Goal: Find contact information: Find specific fact

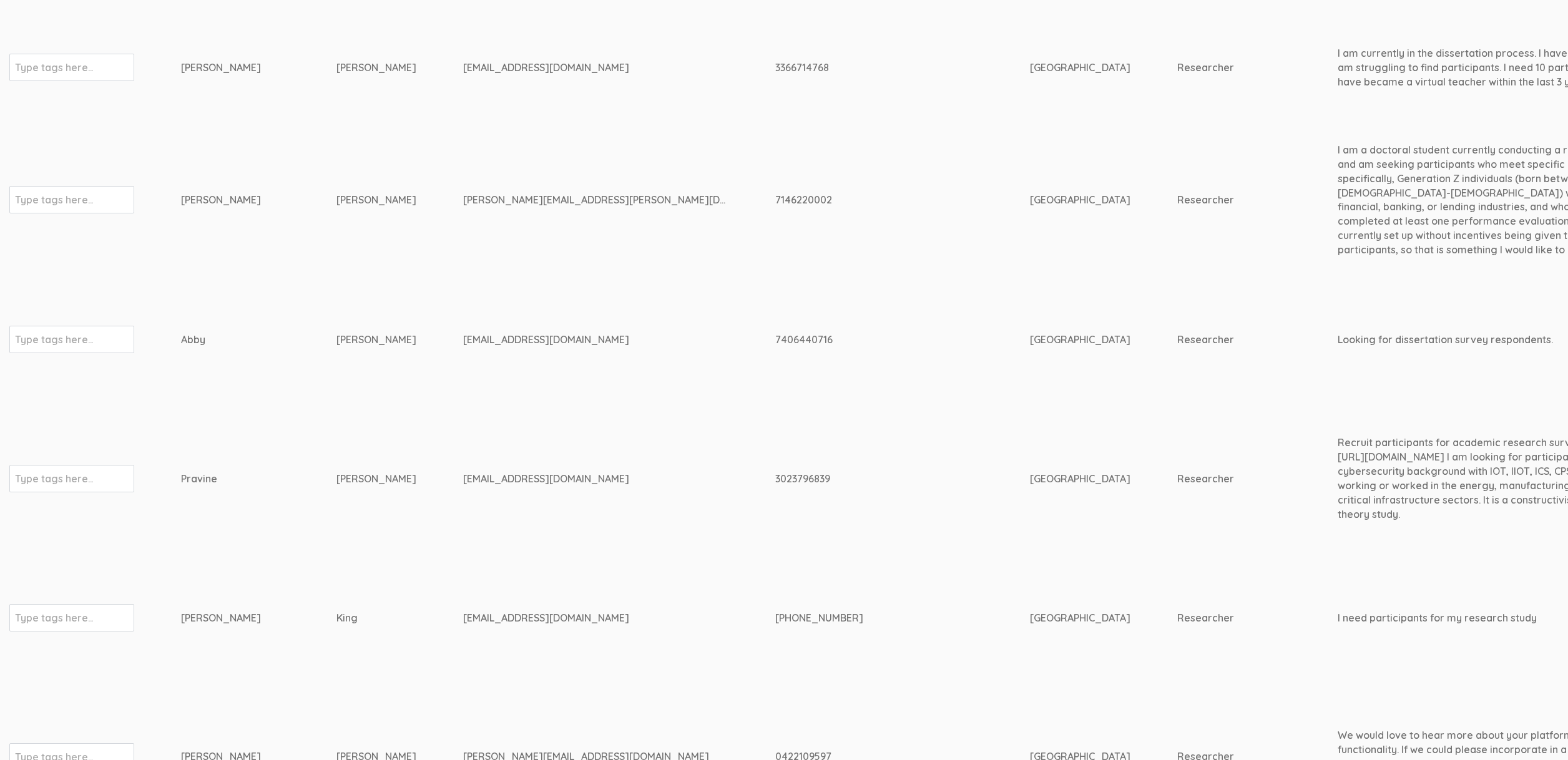
scroll to position [3529, 0]
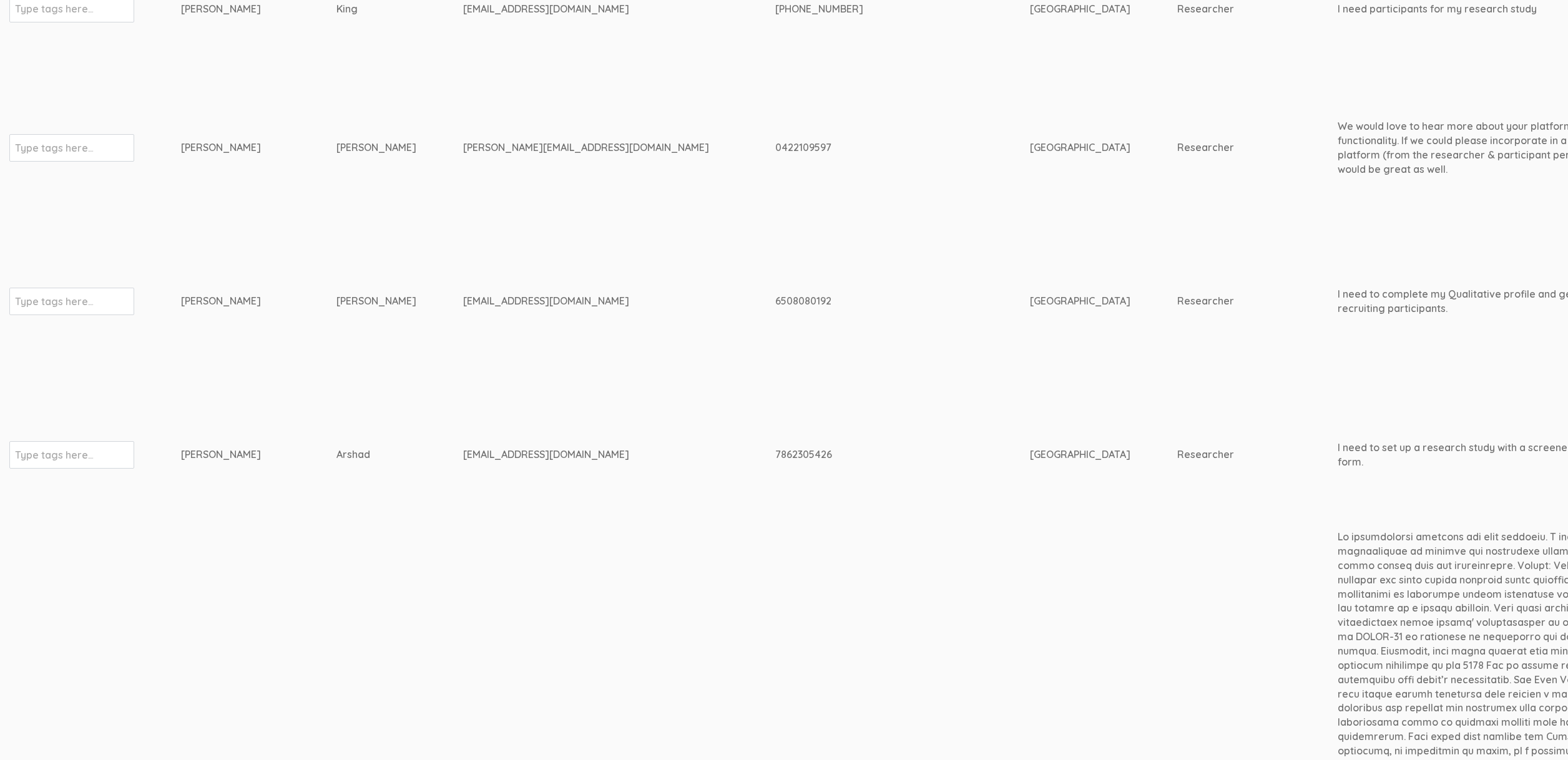
click at [420, 317] on td "Starks" at bounding box center [399, 301] width 126 height 174
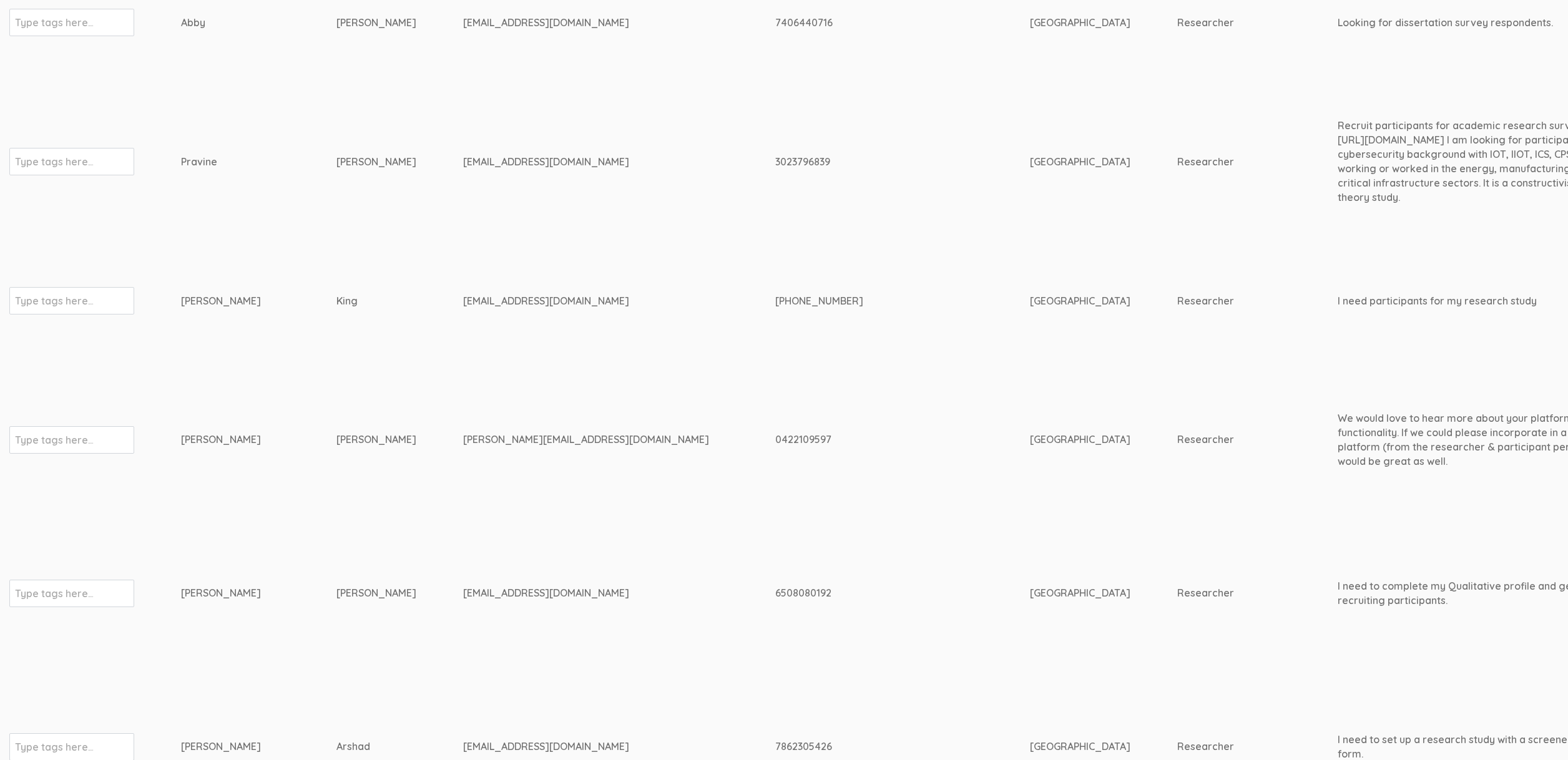
scroll to position [3189, 0]
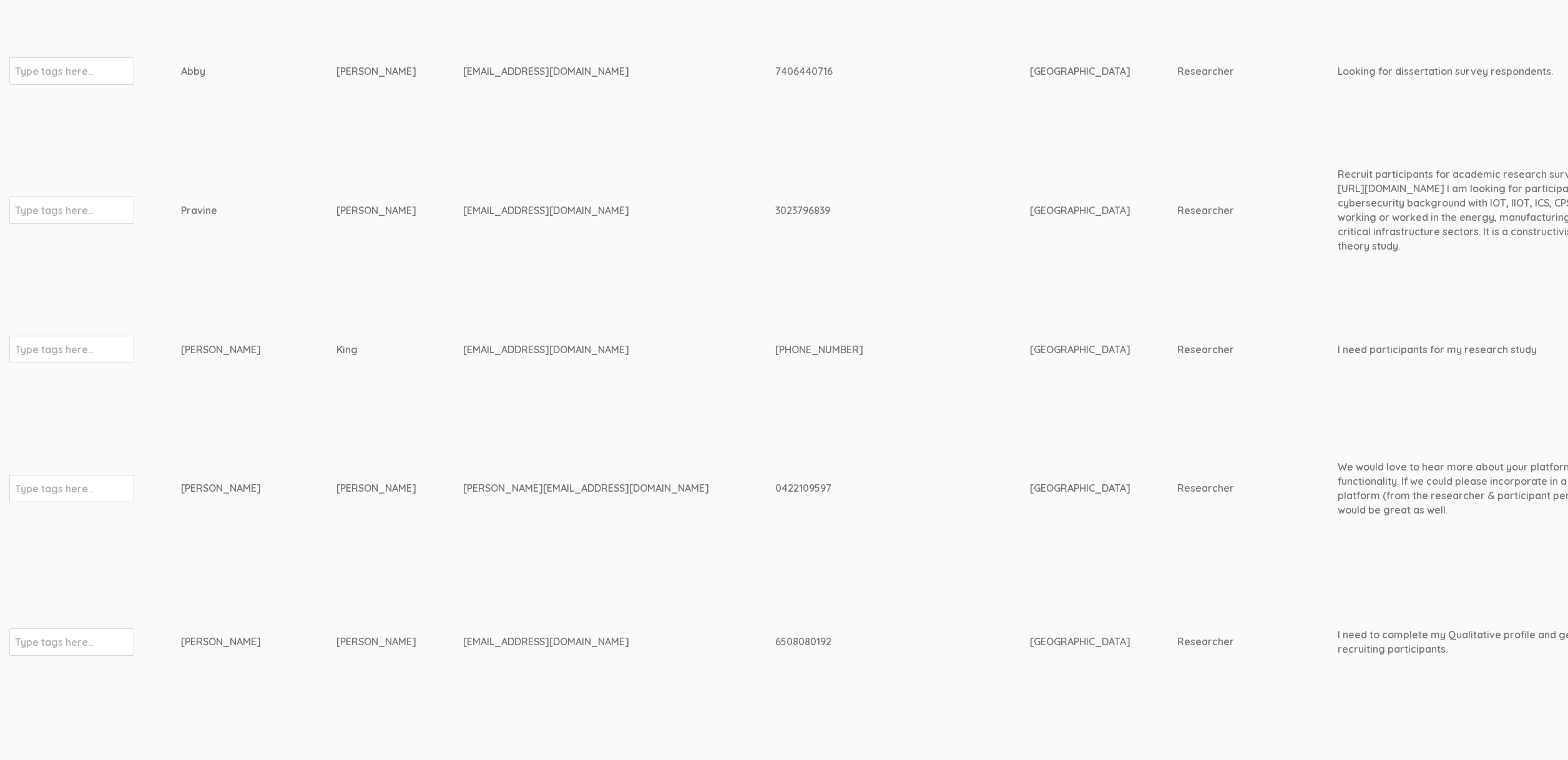
click at [336, 424] on td "Nguyen" at bounding box center [399, 488] width 126 height 132
drag, startPoint x: 340, startPoint y: 344, endPoint x: 338, endPoint y: 357, distance: 13.2
click at [340, 344] on div "King" at bounding box center [376, 350] width 80 height 14
drag, startPoint x: 338, startPoint y: 352, endPoint x: 172, endPoint y: 347, distance: 166.1
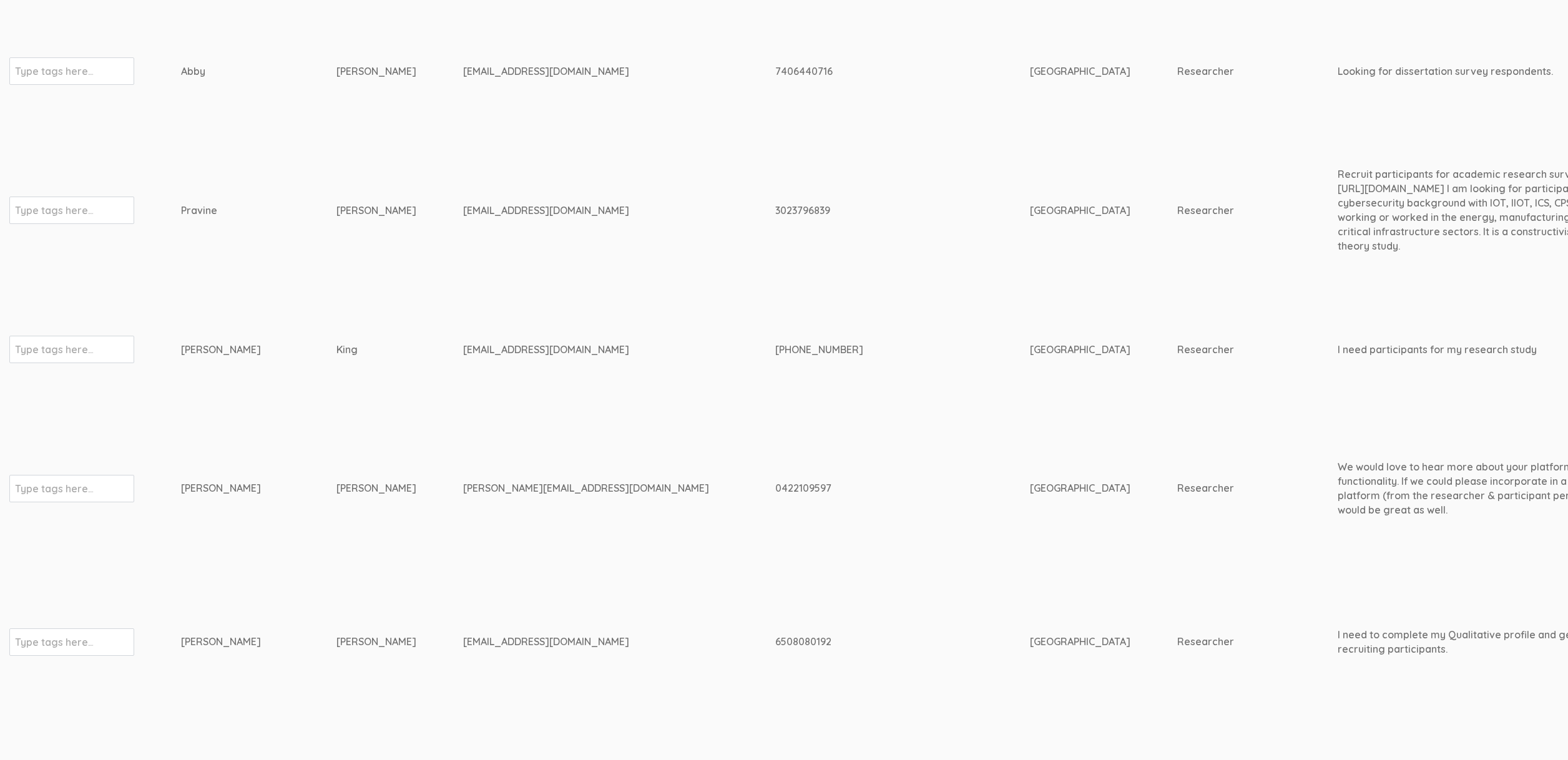
copy tr "Type tags here... Sherri King"
click at [463, 350] on div "fancyfeet03@yahoo.com" at bounding box center [596, 350] width 266 height 14
copy tr "fancyfeet03@yahoo.com"
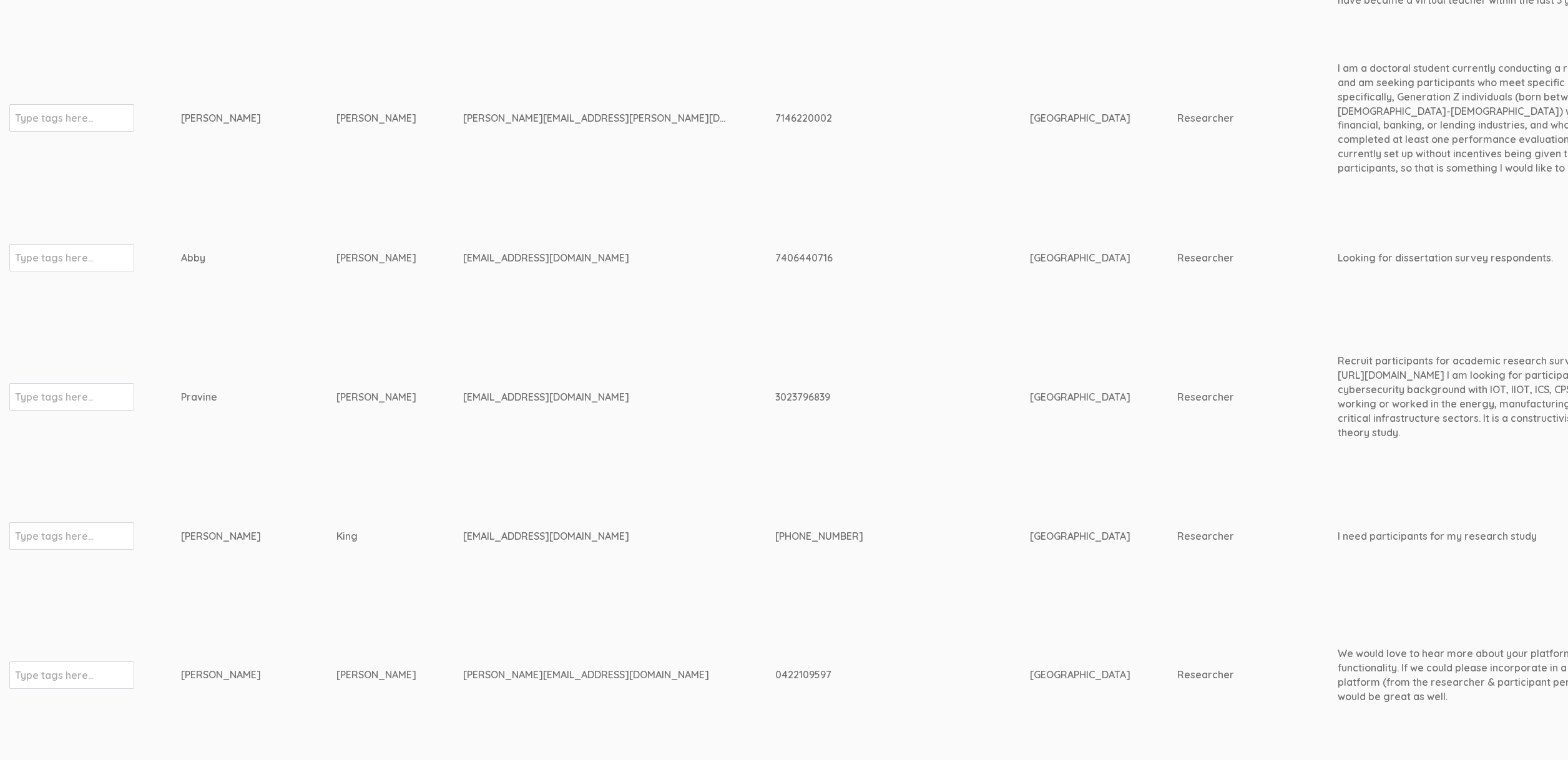
scroll to position [3001, 0]
click at [336, 404] on td "Viswakumar" at bounding box center [399, 397] width 126 height 132
click at [336, 411] on td "Viswakumar" at bounding box center [399, 397] width 126 height 132
drag, startPoint x: 353, startPoint y: 394, endPoint x: 161, endPoint y: 399, distance: 192.1
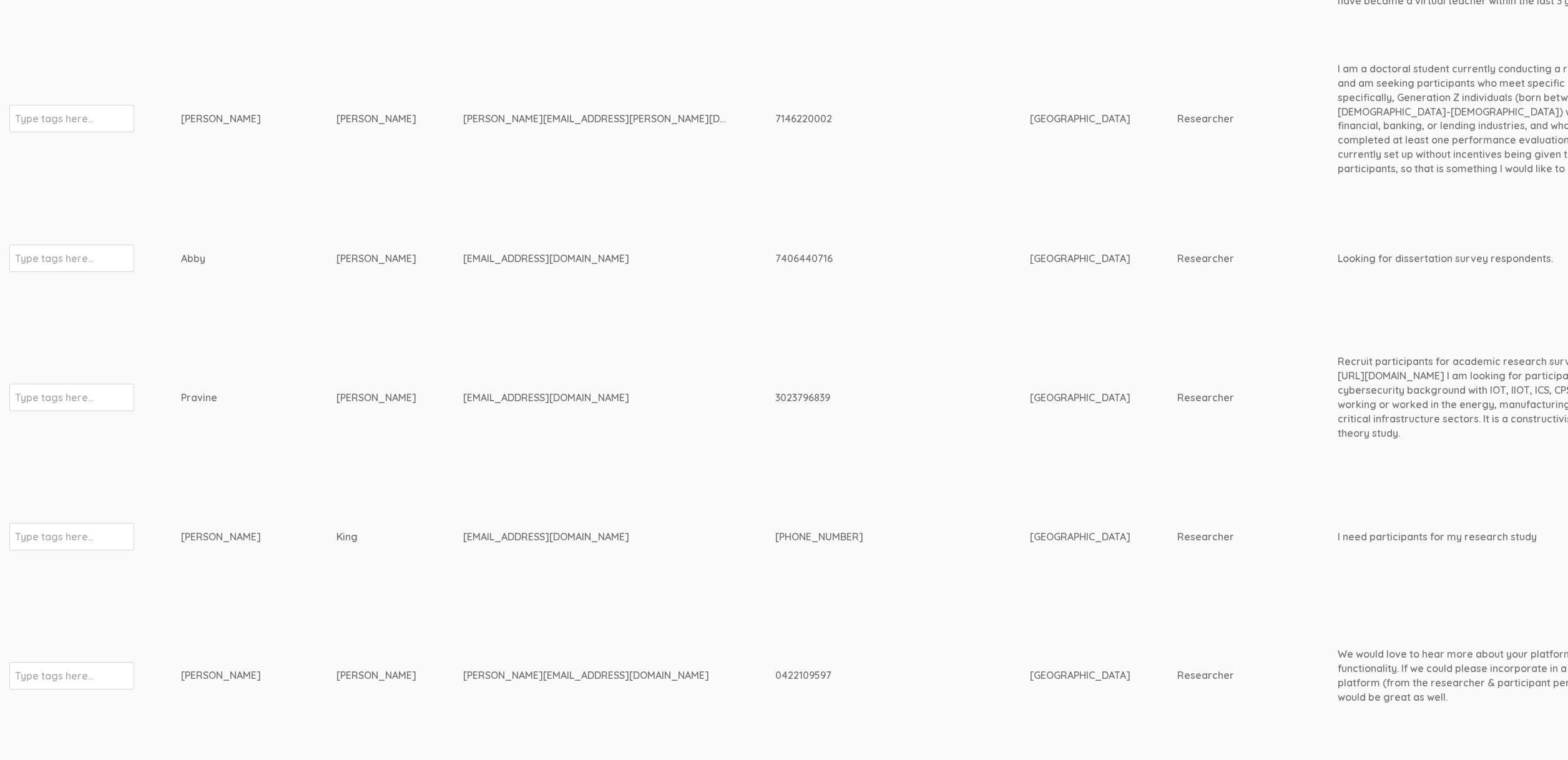
copy tr "Type tags here... Pravine Viswakumar"
click at [494, 391] on div "pviswakumar@captechu.edu" at bounding box center [596, 398] width 266 height 14
copy tr "pviswakumar@captechu.edu"
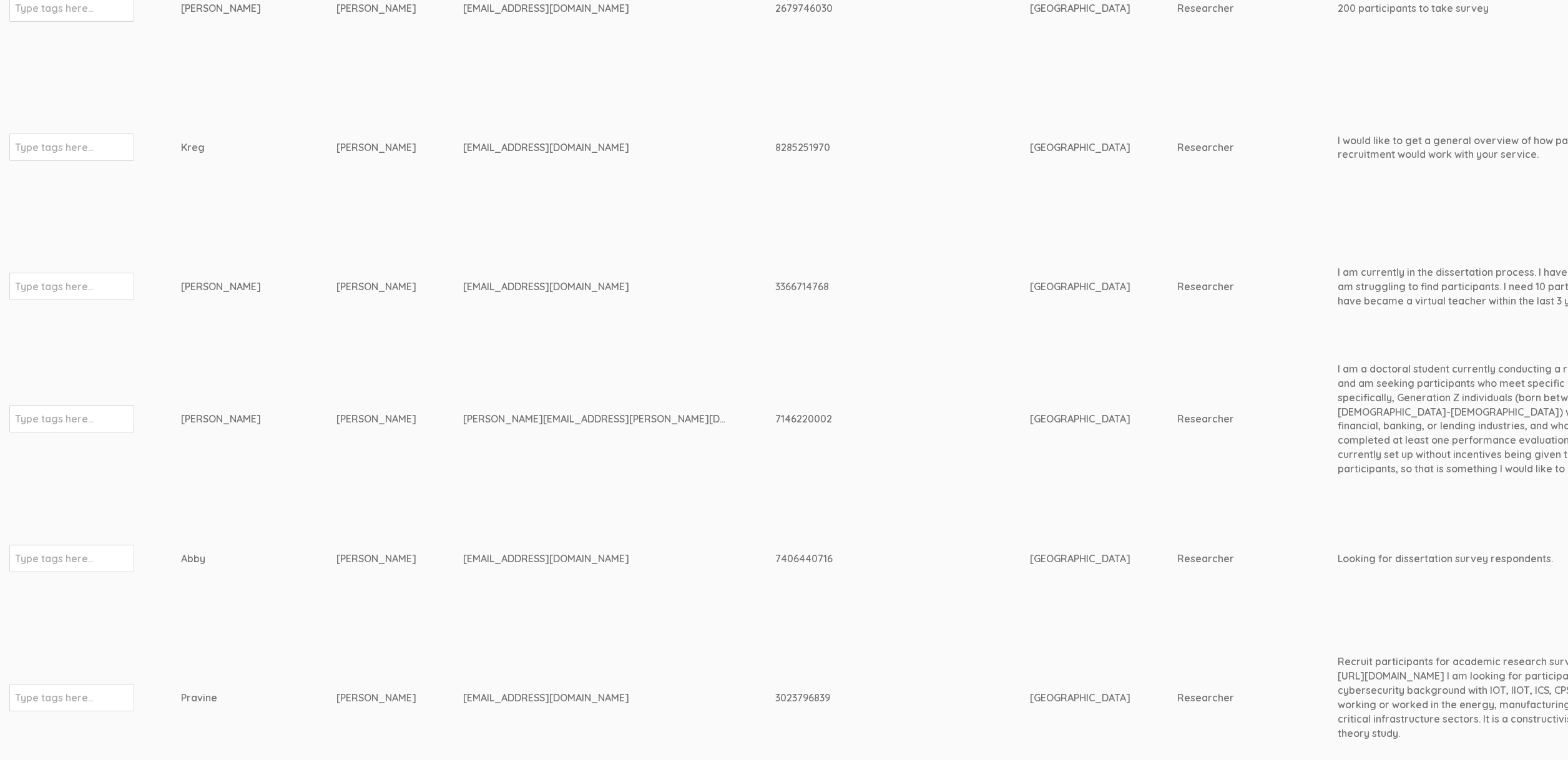
scroll to position [2668, 0]
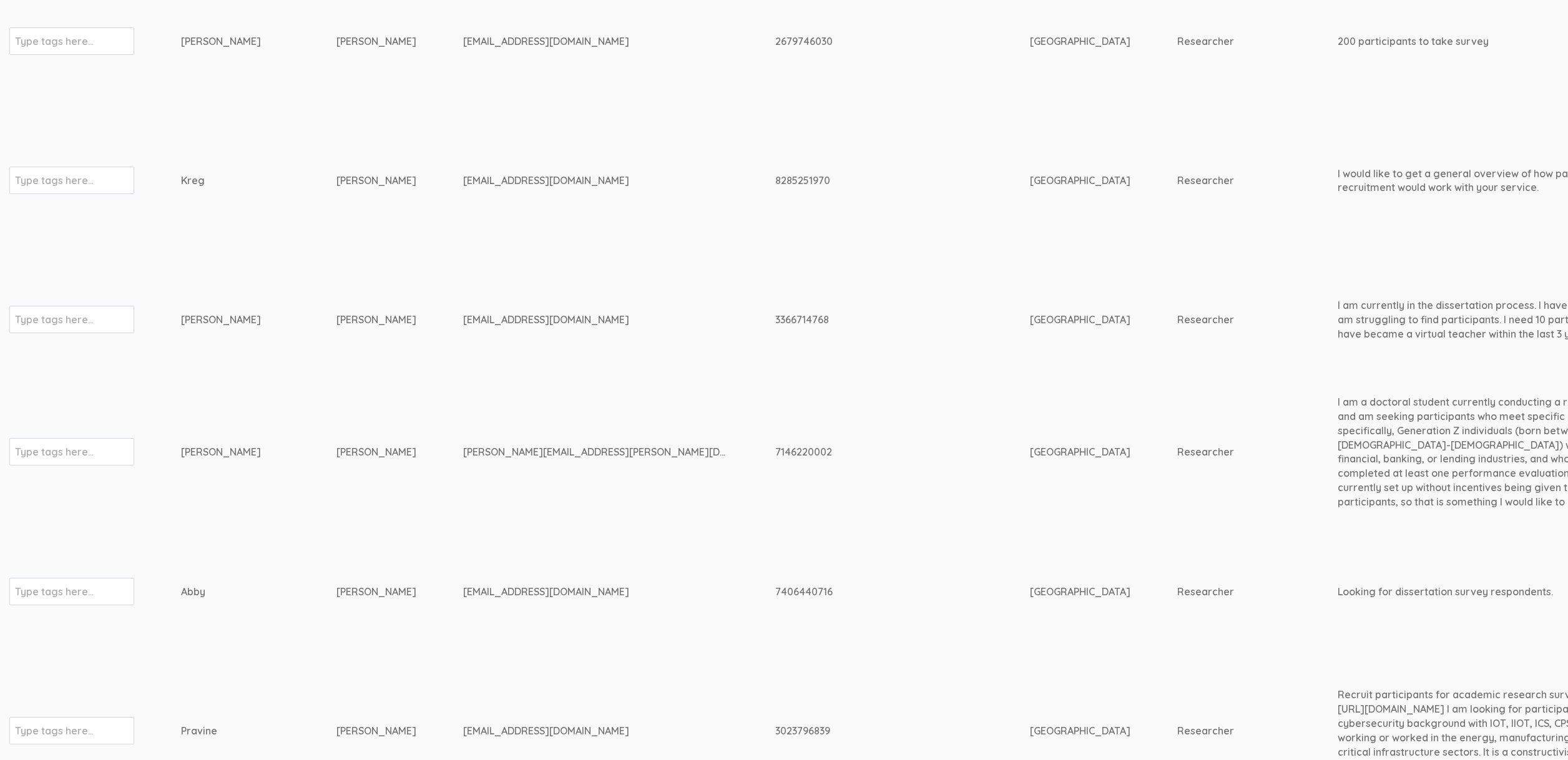
drag, startPoint x: 351, startPoint y: 545, endPoint x: 351, endPoint y: 552, distance: 7.0
click at [351, 547] on td "Davies" at bounding box center [399, 591] width 126 height 146
drag, startPoint x: 348, startPoint y: 584, endPoint x: 167, endPoint y: 588, distance: 181.0
copy tr "Type tags here... Abby Davies"
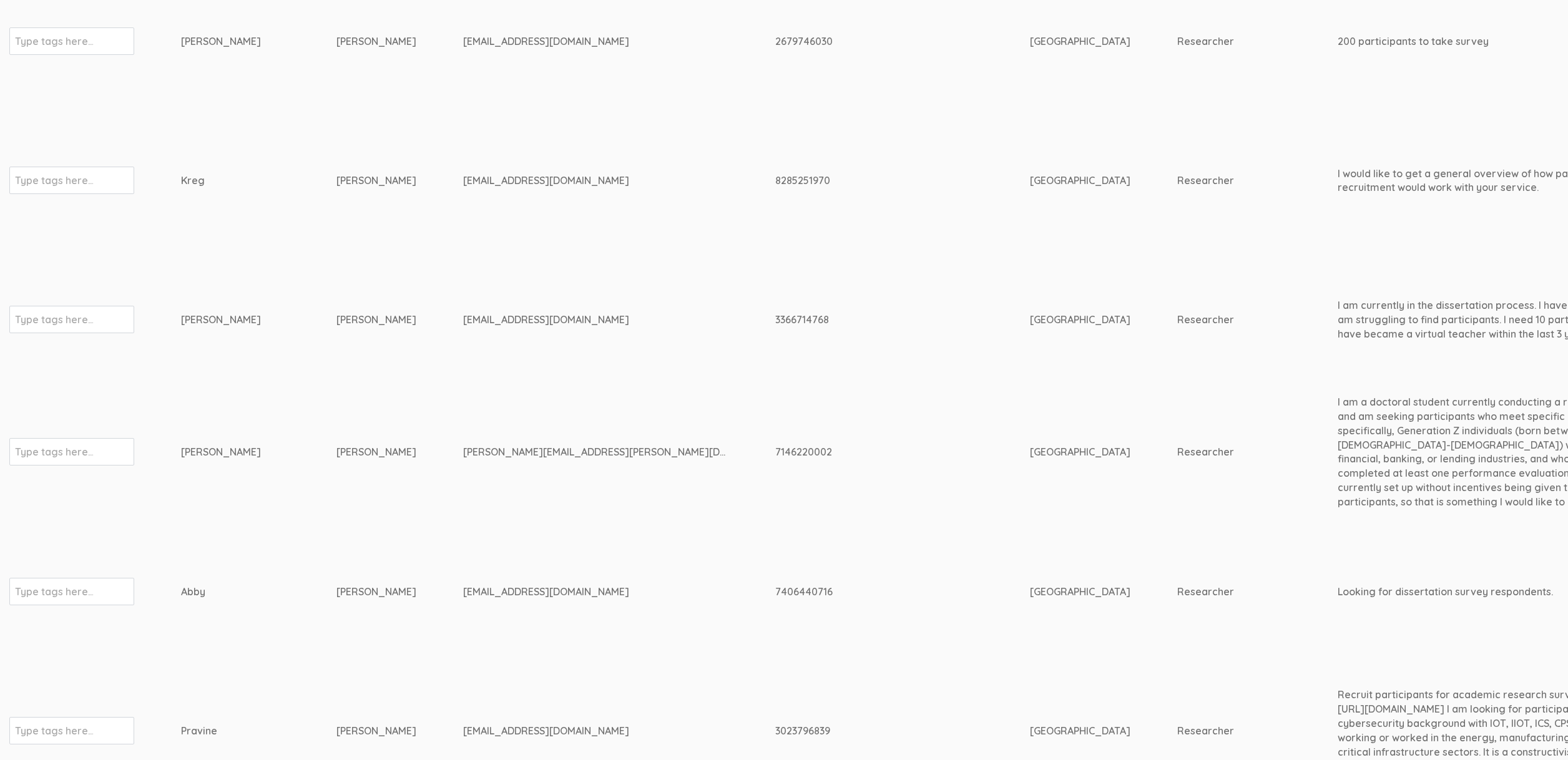
click at [478, 595] on div "daviesam@email.sc.edu" at bounding box center [596, 592] width 266 height 14
click at [477, 595] on div "daviesam@email.sc.edu" at bounding box center [596, 592] width 266 height 14
copy tr "daviesam@email.sc.edu"
click at [342, 514] on td "Traufler-Samarripa" at bounding box center [399, 452] width 126 height 133
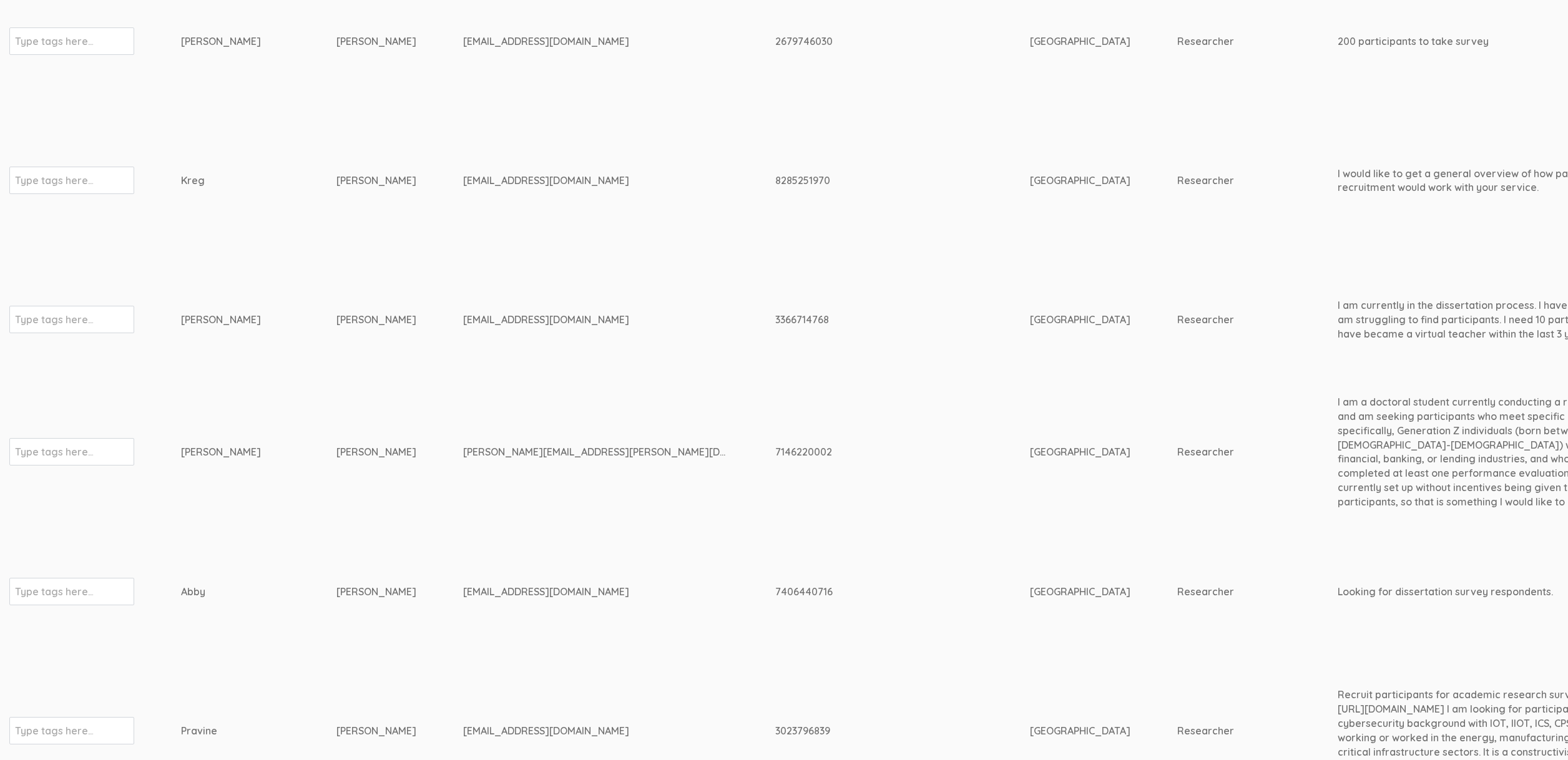
drag, startPoint x: 389, startPoint y: 458, endPoint x: 169, endPoint y: 461, distance: 220.0
copy tr "Type tags here... Vanessa Traufler-Samarripa"
click at [521, 608] on td "daviesam@email.sc.edu" at bounding box center [619, 591] width 312 height 146
drag, startPoint x: 593, startPoint y: 454, endPoint x: 406, endPoint y: 452, distance: 187.0
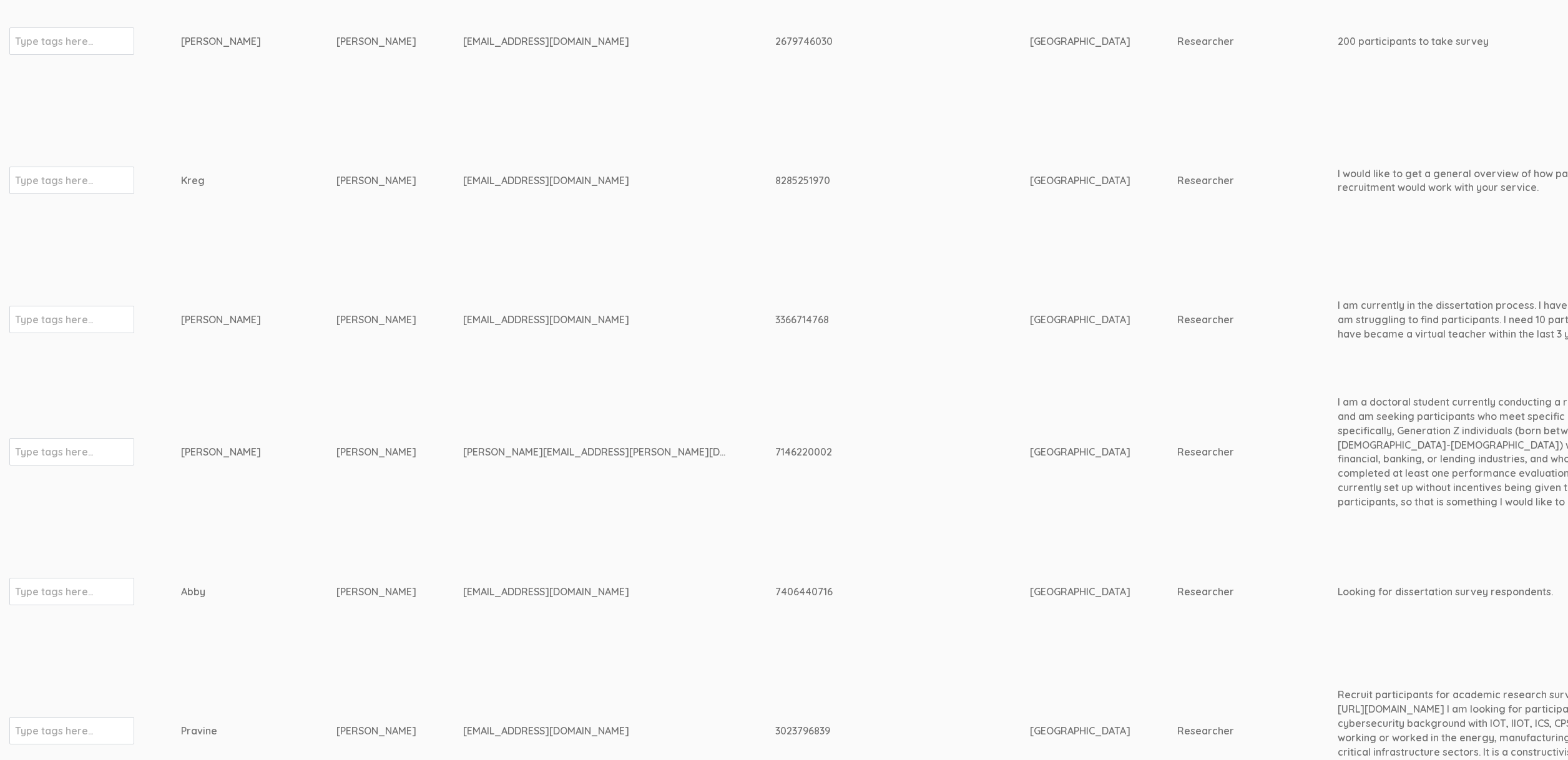
copy tr "vanessa.traufler@gmail.com"
click at [367, 545] on td "Davies" at bounding box center [399, 591] width 126 height 146
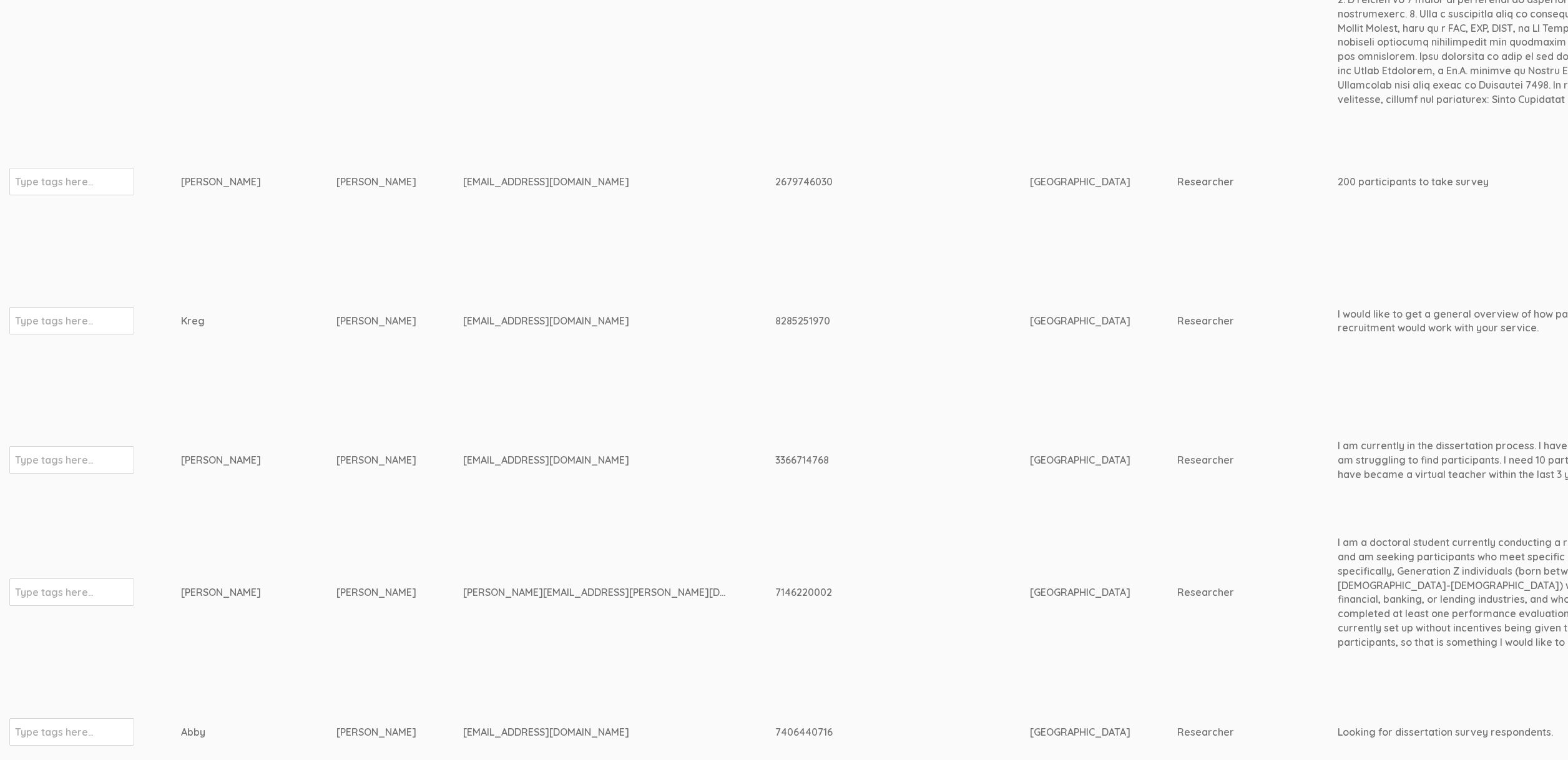
scroll to position [2525, 0]
click at [336, 511] on td "Fulton" at bounding box center [399, 463] width 126 height 132
click at [360, 458] on div "Fulton" at bounding box center [376, 463] width 80 height 14
drag, startPoint x: 357, startPoint y: 458, endPoint x: 165, endPoint y: 461, distance: 192.0
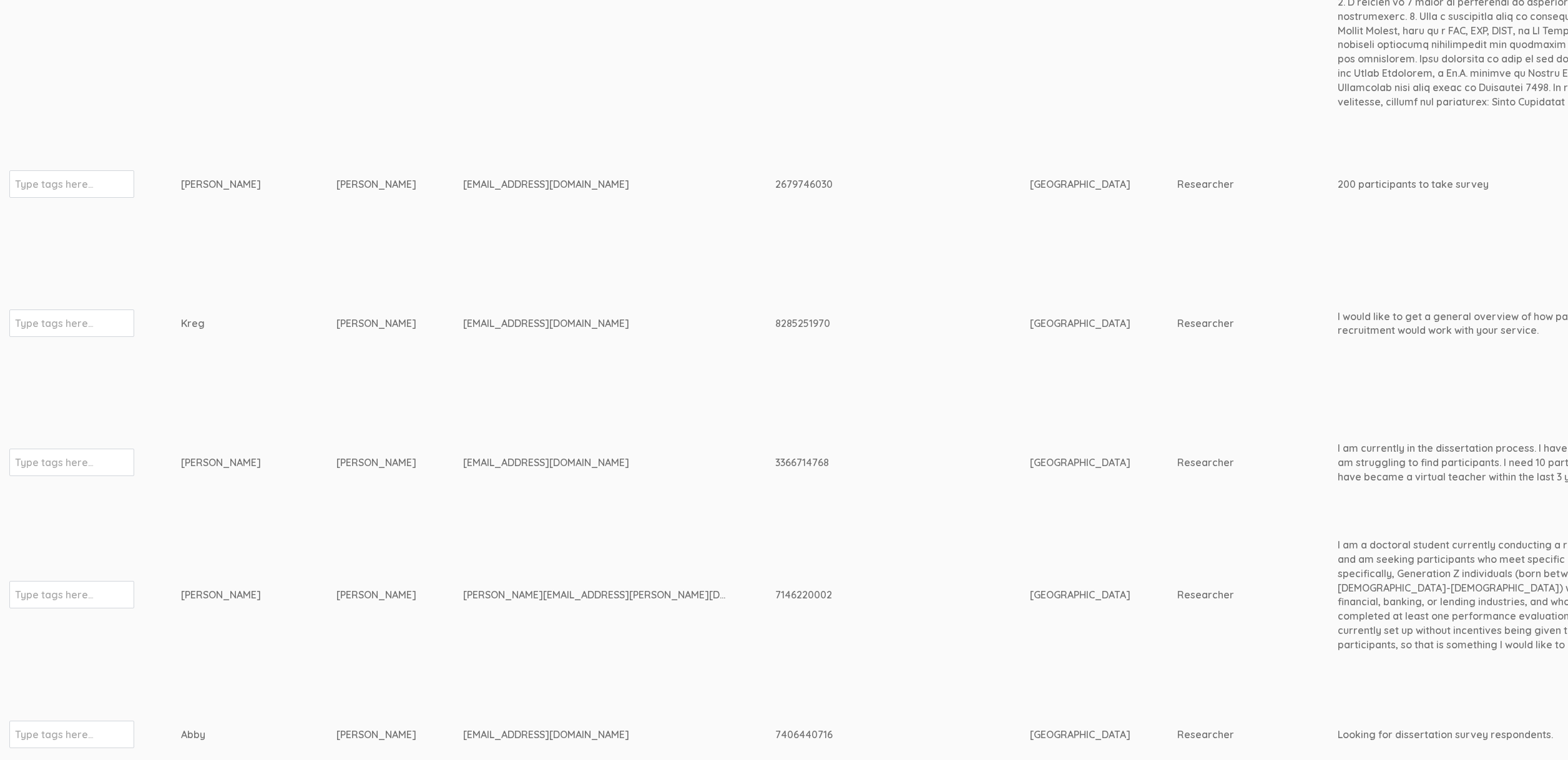
copy tr "Type tags here... Melissa Fulton"
click at [465, 465] on div "mel2724@gmail.com" at bounding box center [596, 463] width 266 height 14
copy tr "mel2724@gmail.com"
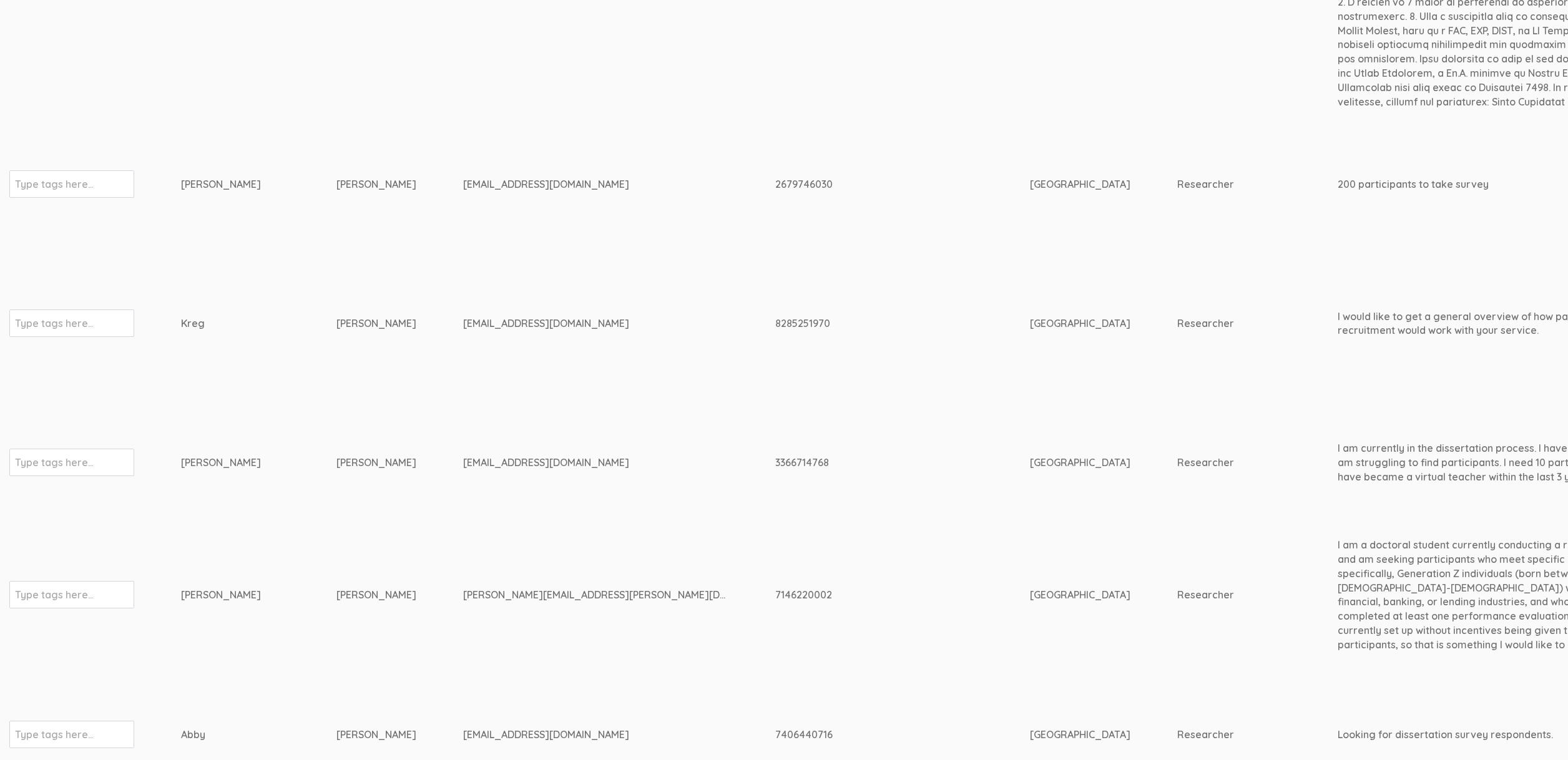
drag, startPoint x: 343, startPoint y: 322, endPoint x: 167, endPoint y: 328, distance: 176.1
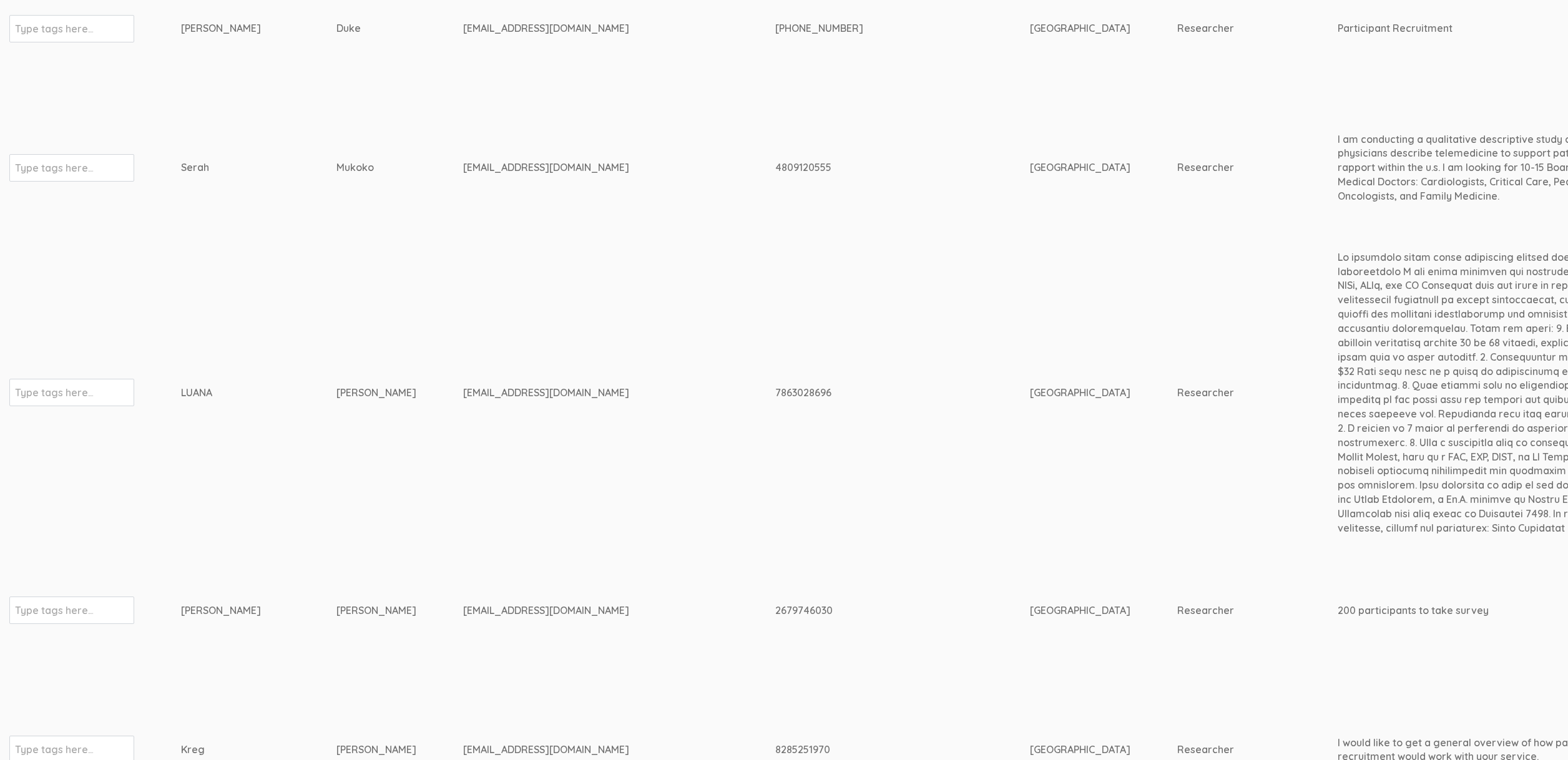
scroll to position [2075, 0]
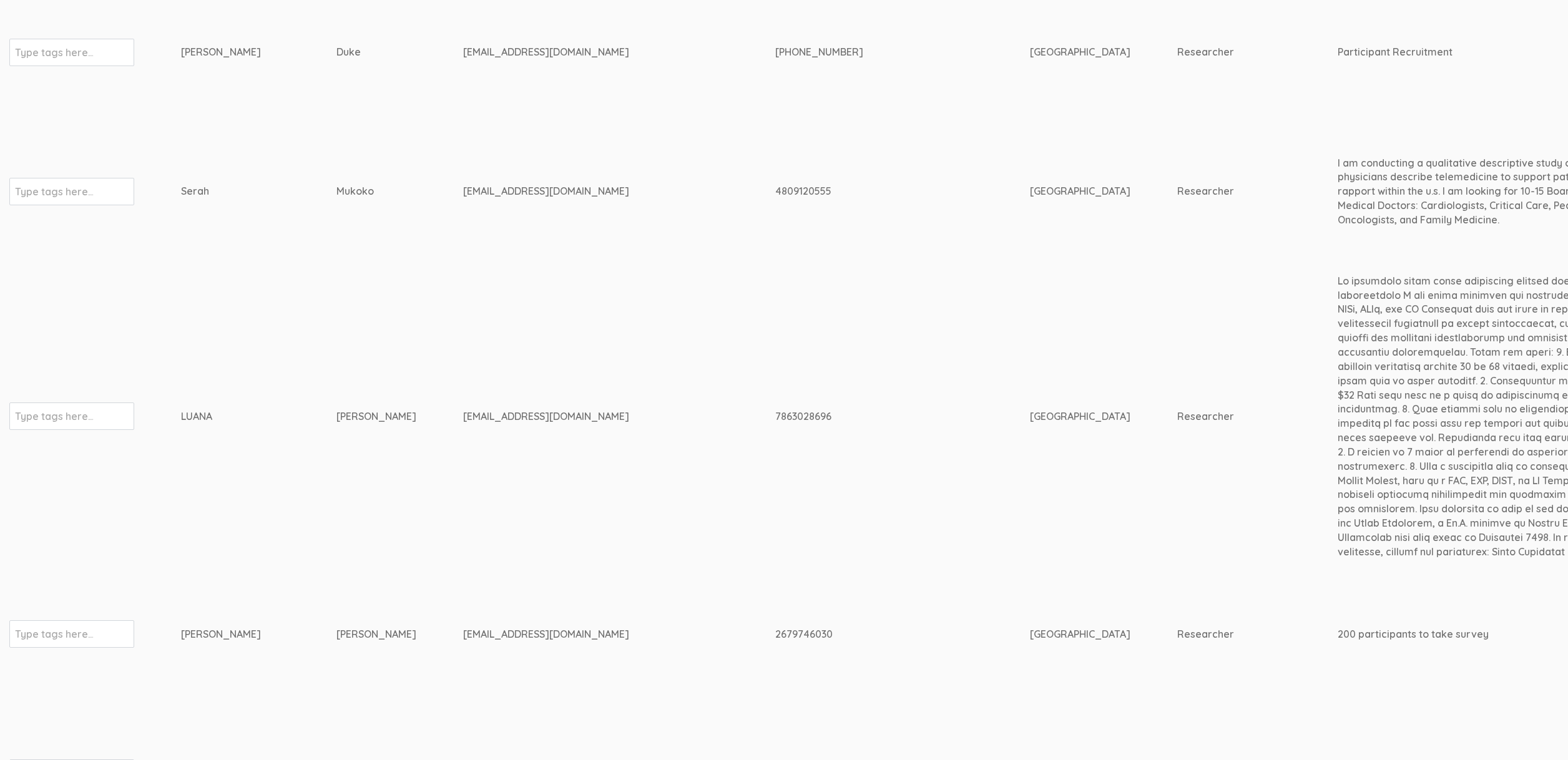
drag, startPoint x: 351, startPoint y: 419, endPoint x: 167, endPoint y: 414, distance: 184.1
click at [473, 399] on td "luana.hippolyte@waldenu.edu" at bounding box center [619, 417] width 312 height 304
click at [473, 415] on div "luana.hippolyte@waldenu.edu" at bounding box center [596, 417] width 266 height 14
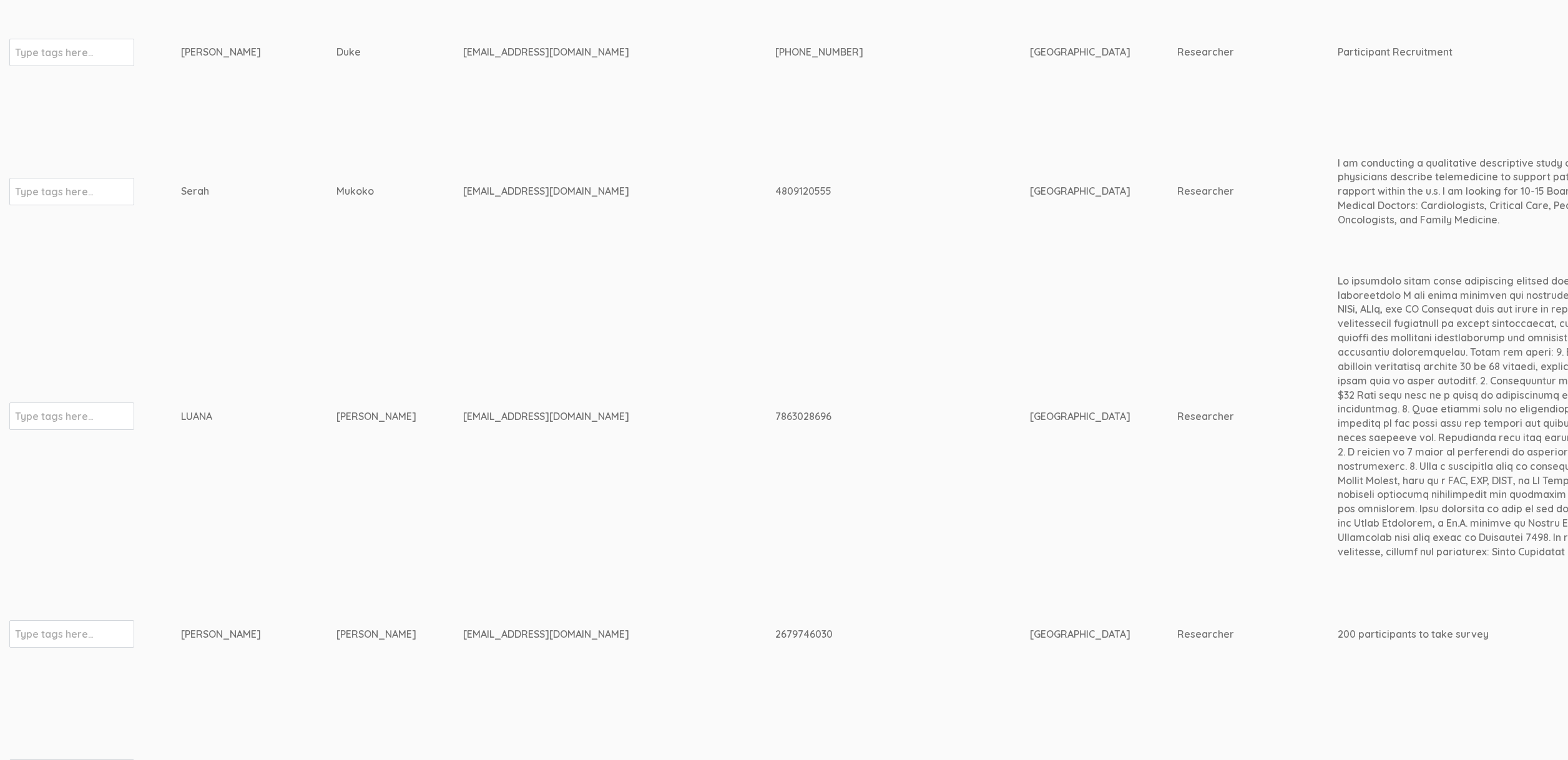
click at [473, 415] on div "luana.hippolyte@waldenu.edu" at bounding box center [596, 417] width 266 height 14
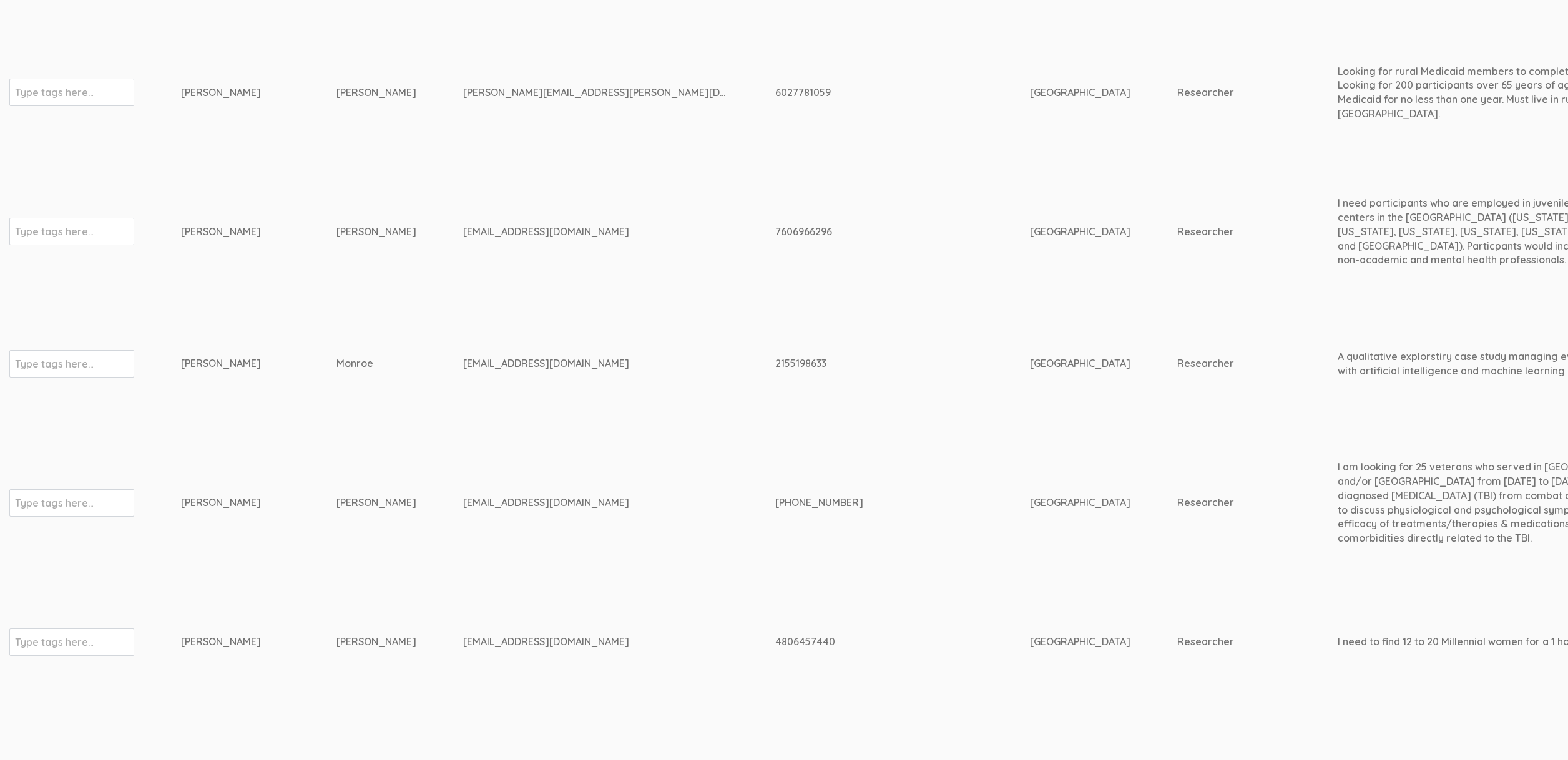
scroll to position [1221, 0]
drag, startPoint x: 323, startPoint y: 502, endPoint x: 153, endPoint y: 518, distance: 170.8
click at [570, 467] on td "tonymasucci@gmail.com" at bounding box center [619, 503] width 312 height 146
drag, startPoint x: 576, startPoint y: 494, endPoint x: 574, endPoint y: 519, distance: 25.1
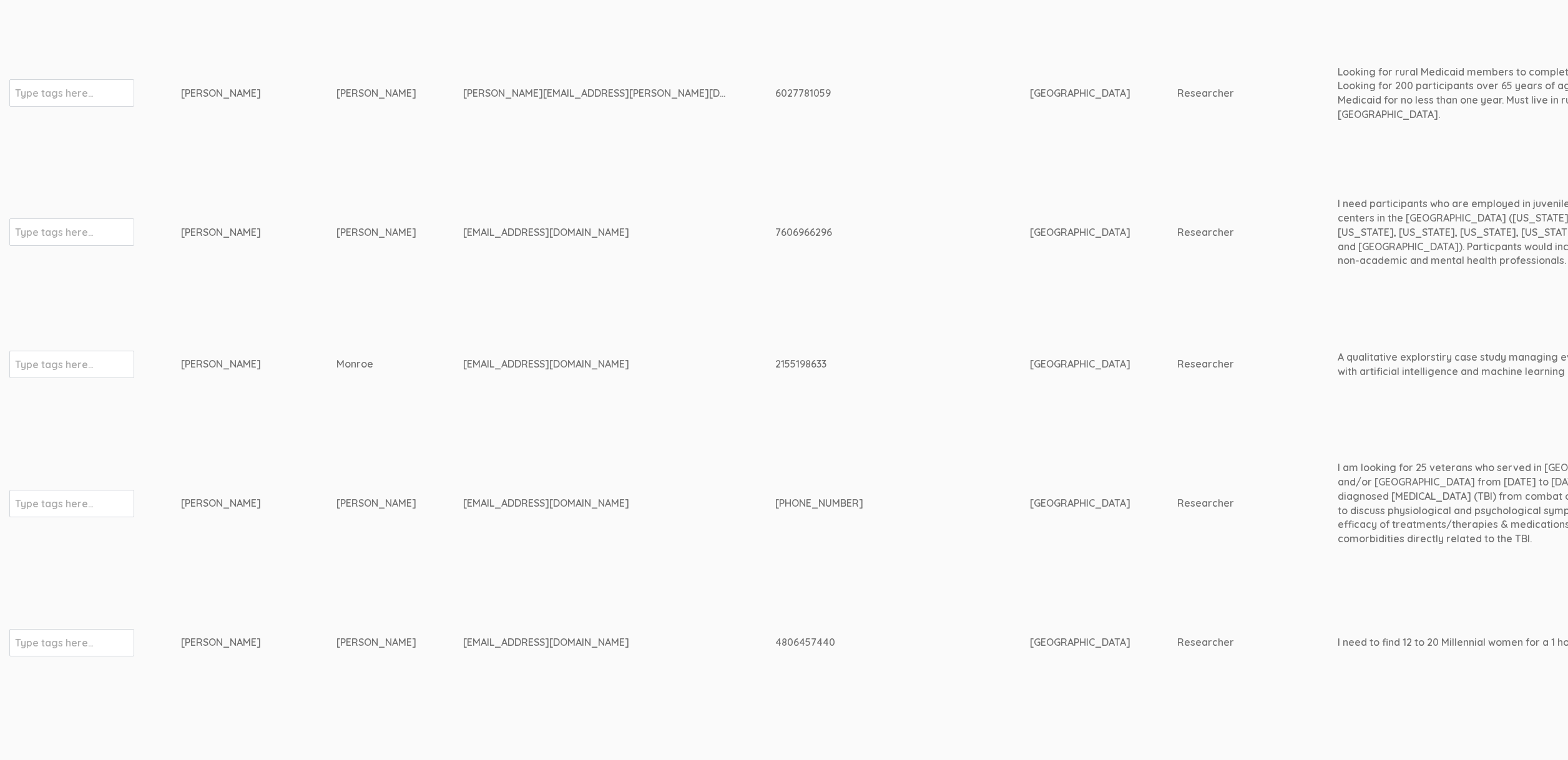
click at [574, 519] on td "tonymasucci@gmail.com" at bounding box center [619, 503] width 312 height 146
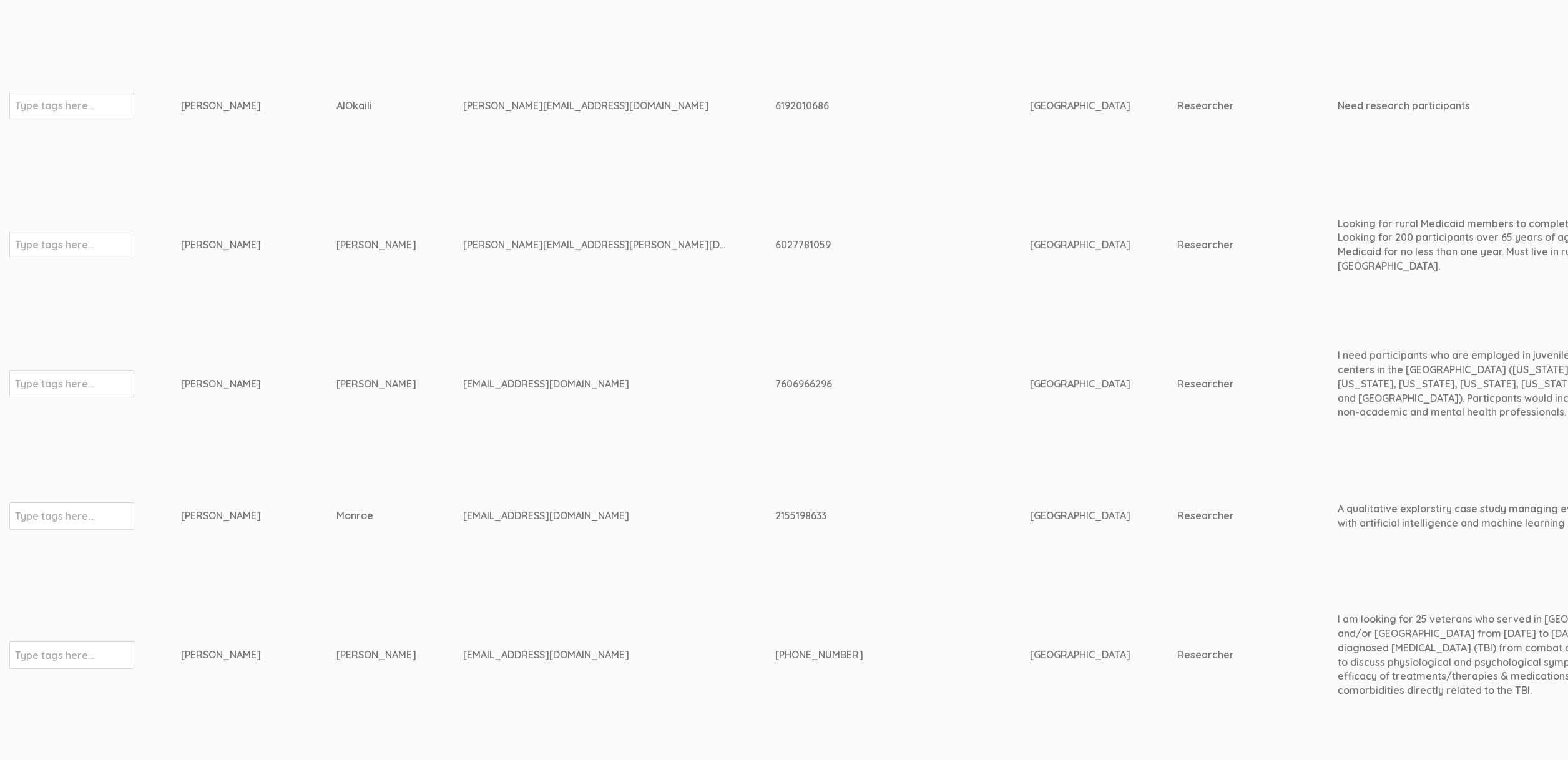
scroll to position [965, 0]
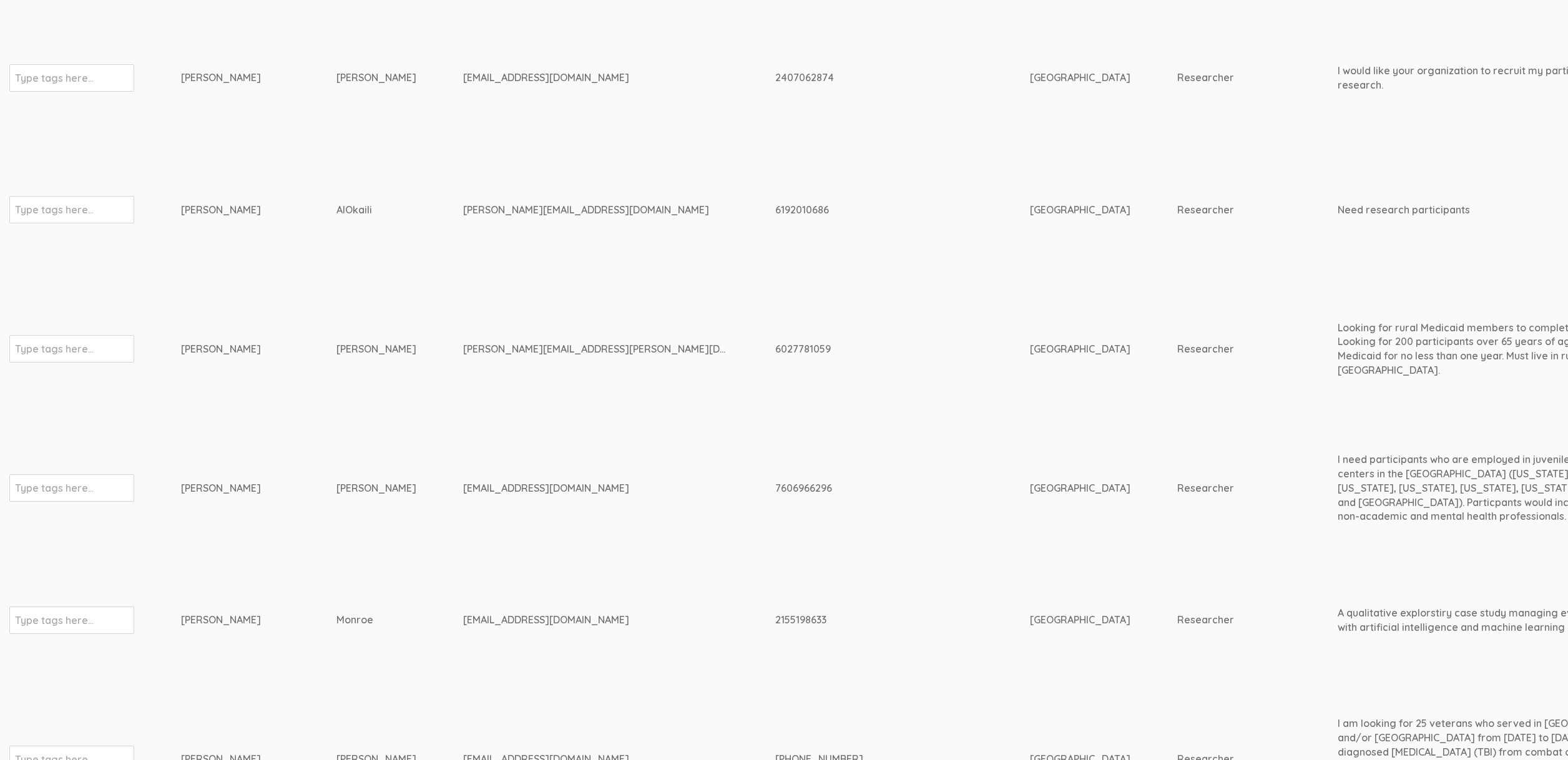
drag, startPoint x: 347, startPoint y: 624, endPoint x: 167, endPoint y: 620, distance: 180.0
click at [469, 617] on div "brendawilkerson1@msn.com" at bounding box center [596, 620] width 266 height 14
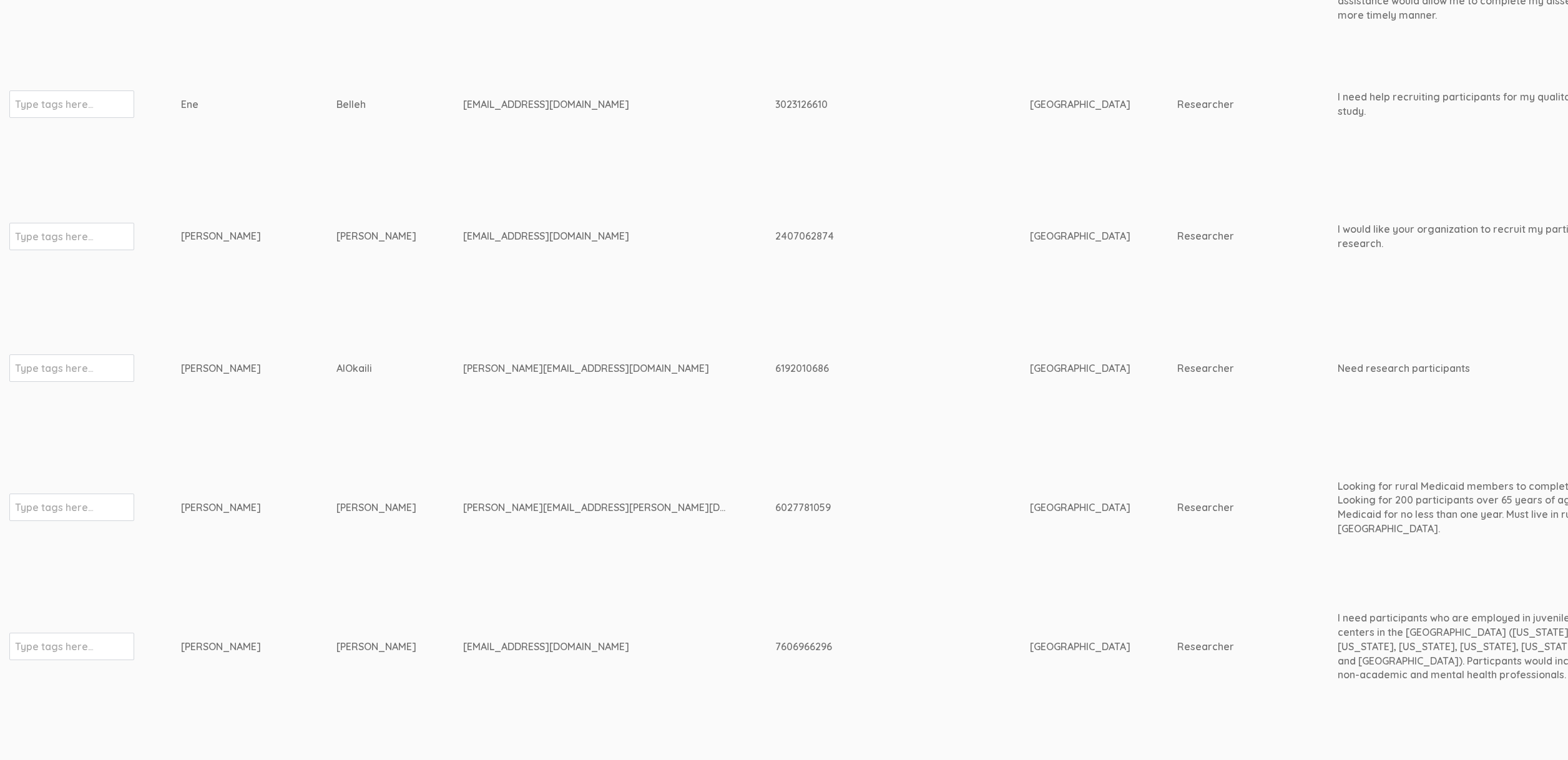
scroll to position [792, 0]
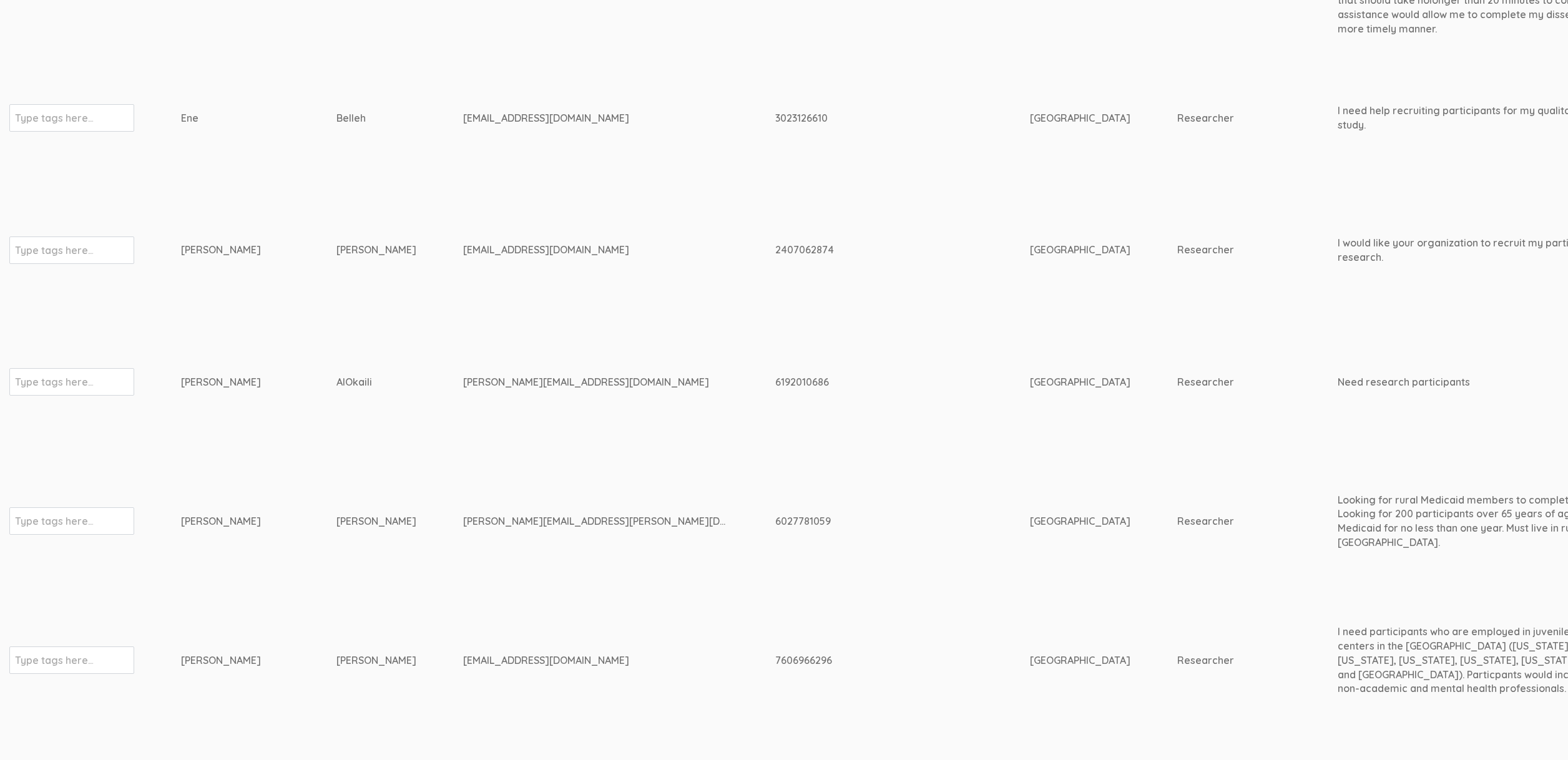
drag, startPoint x: 333, startPoint y: 524, endPoint x: 146, endPoint y: 532, distance: 187.2
click at [593, 550] on td "dennis.reece@eagles.cui.edu" at bounding box center [619, 521] width 312 height 146
drag, startPoint x: 537, startPoint y: 526, endPoint x: 384, endPoint y: 527, distance: 153.0
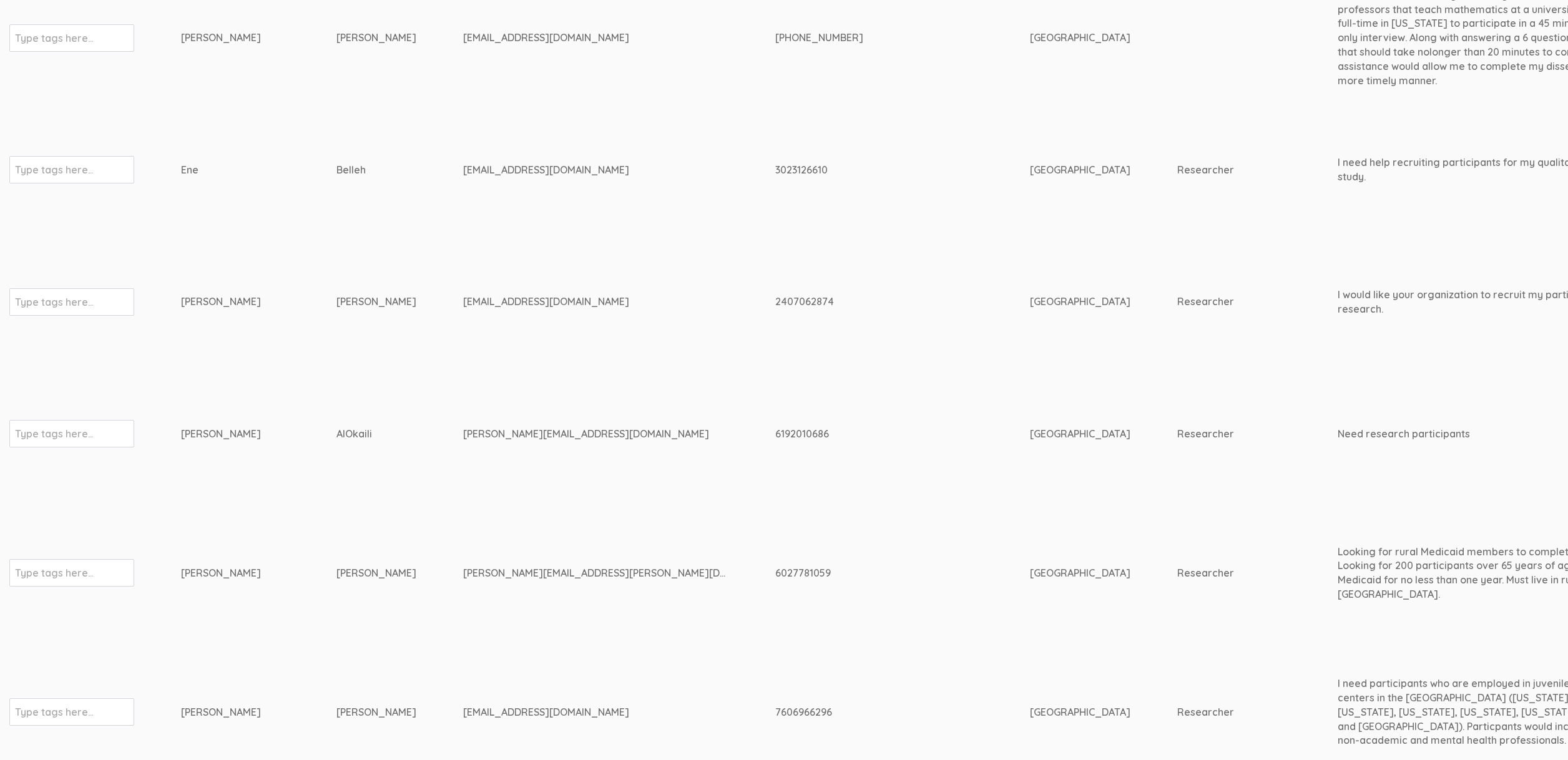
scroll to position [675, 0]
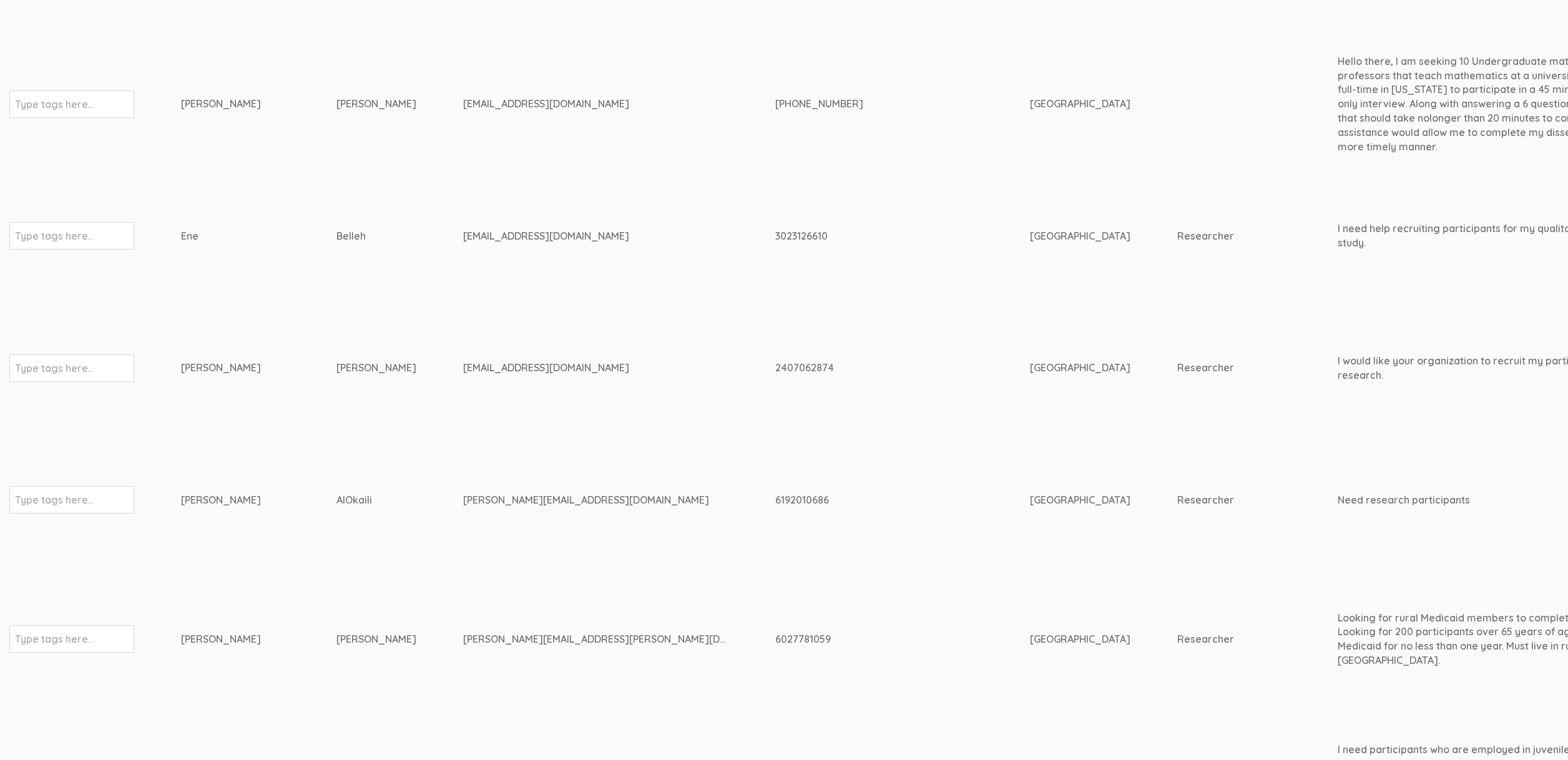
drag, startPoint x: 363, startPoint y: 504, endPoint x: 137, endPoint y: 495, distance: 226.2
click at [471, 501] on div "mustafa.alokaili@gmail.com" at bounding box center [596, 500] width 266 height 14
click at [472, 501] on div "mustafa.alokaili@gmail.com" at bounding box center [596, 500] width 266 height 14
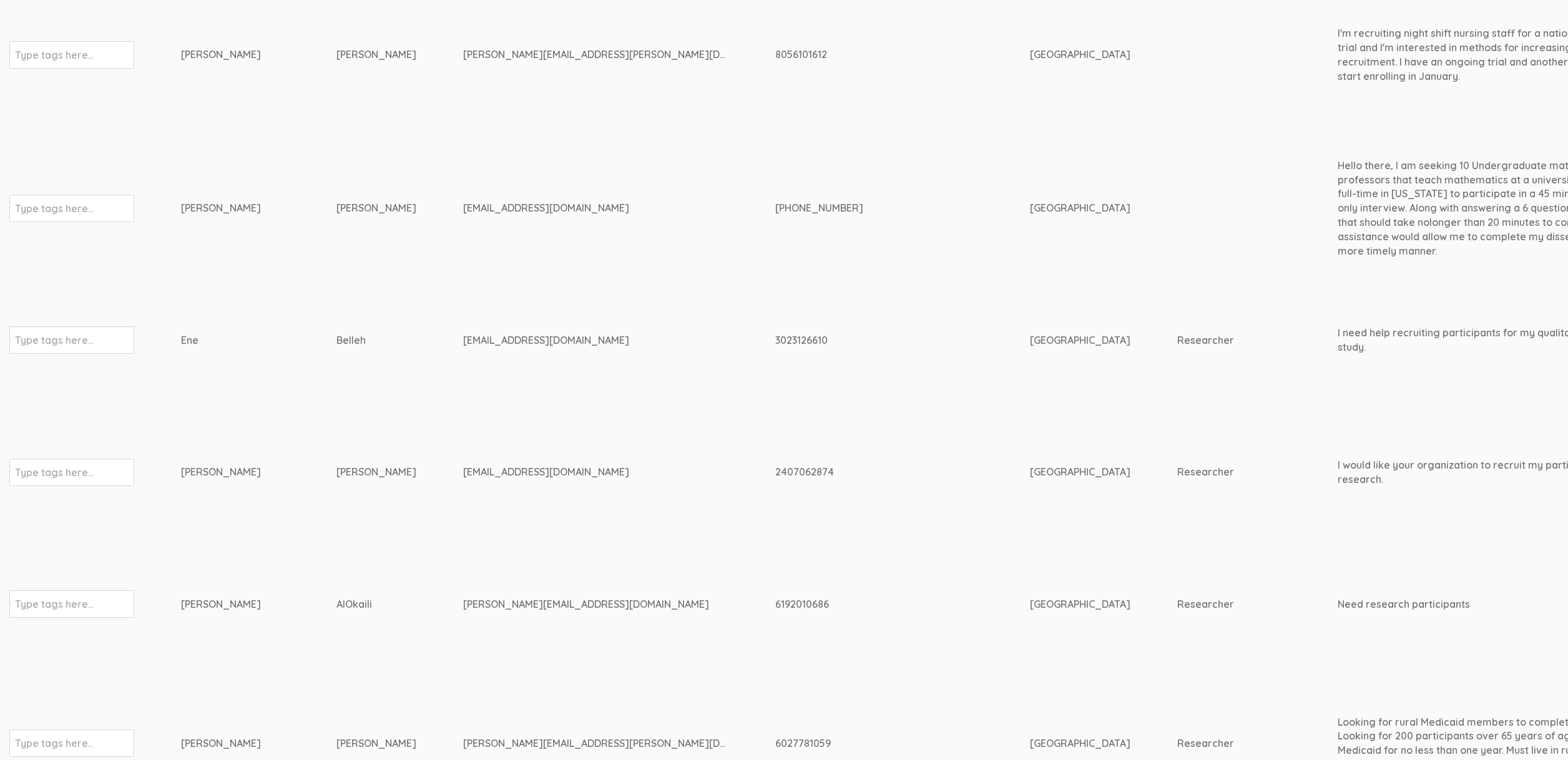
scroll to position [535, 0]
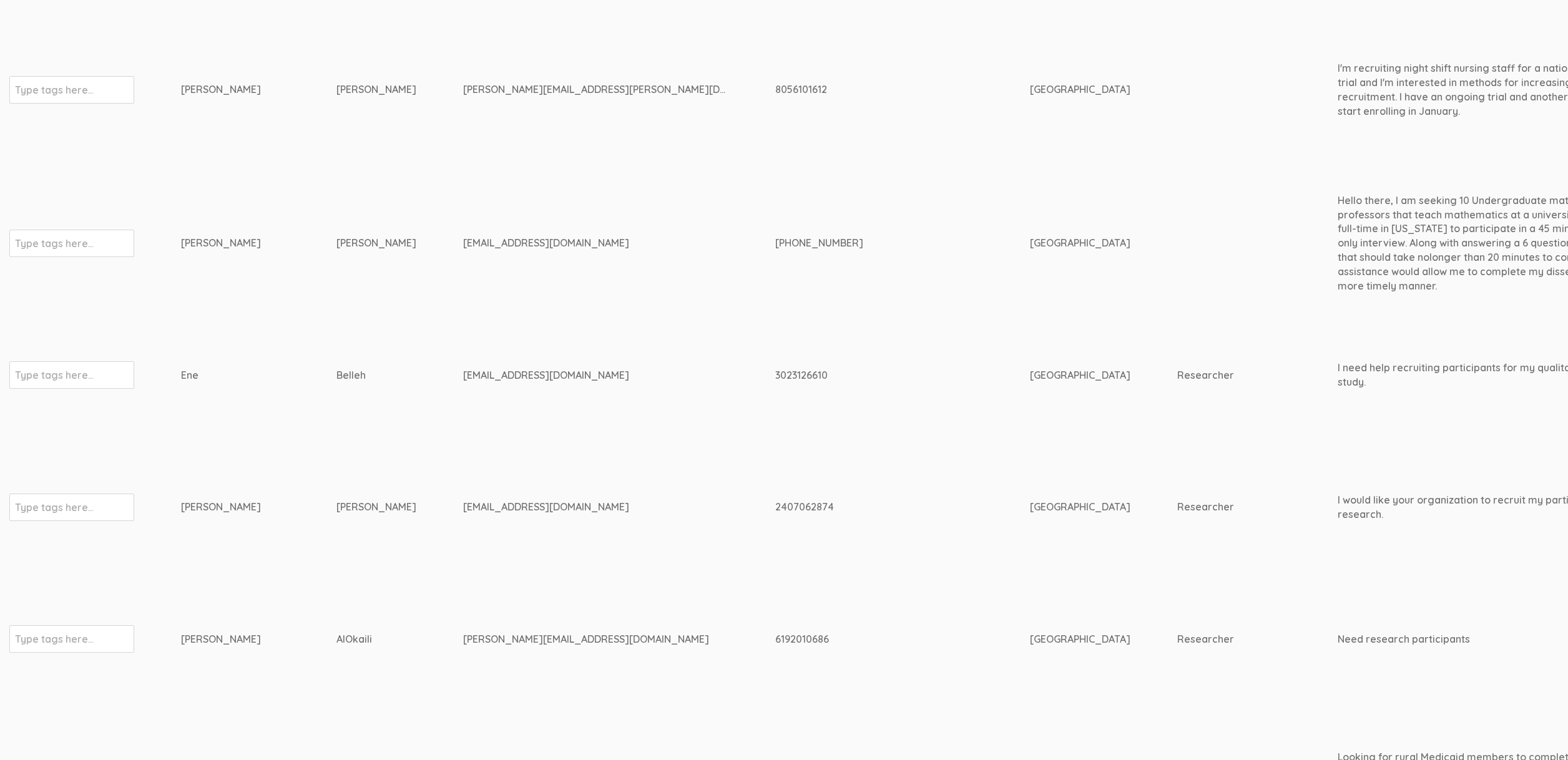
drag, startPoint x: 360, startPoint y: 506, endPoint x: 161, endPoint y: 501, distance: 199.1
click at [500, 504] on div "toni_ekeh@comcast.net" at bounding box center [596, 507] width 266 height 14
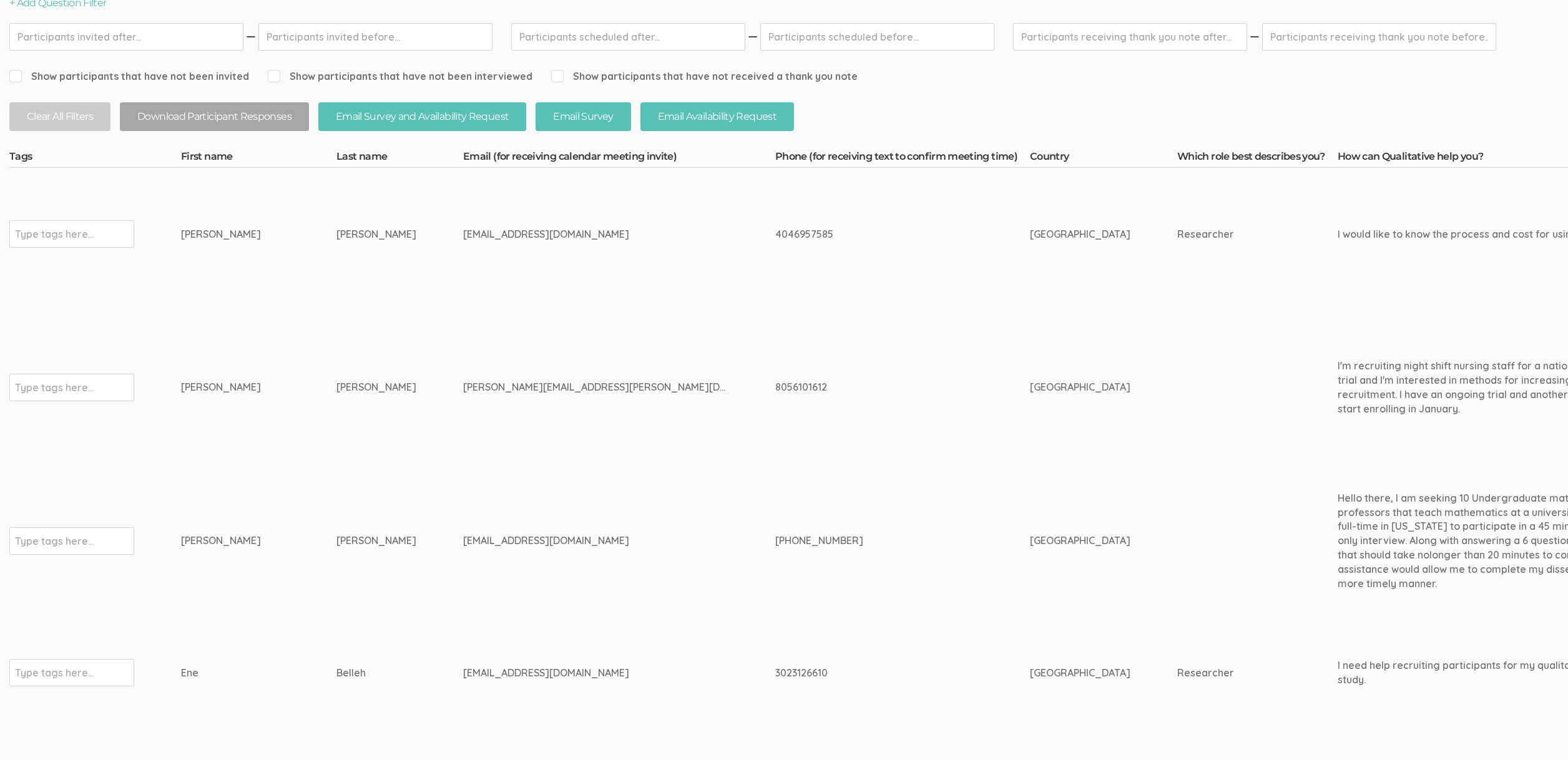
scroll to position [153, 0]
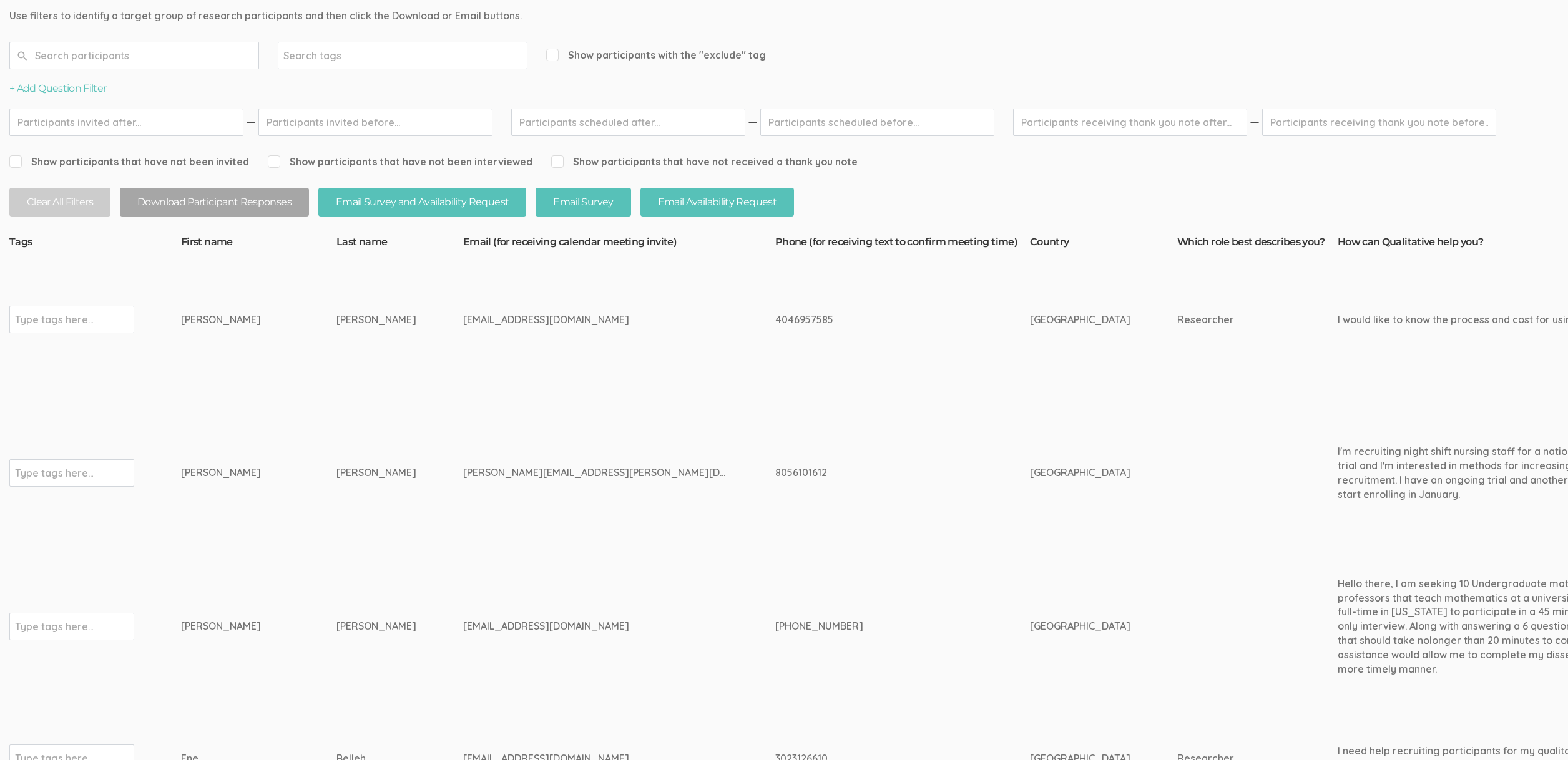
drag, startPoint x: 327, startPoint y: 473, endPoint x: 192, endPoint y: 471, distance: 135.0
click at [195, 470] on div "Jessee" at bounding box center [235, 473] width 109 height 14
drag, startPoint x: 357, startPoint y: 319, endPoint x: 178, endPoint y: 319, distance: 179.0
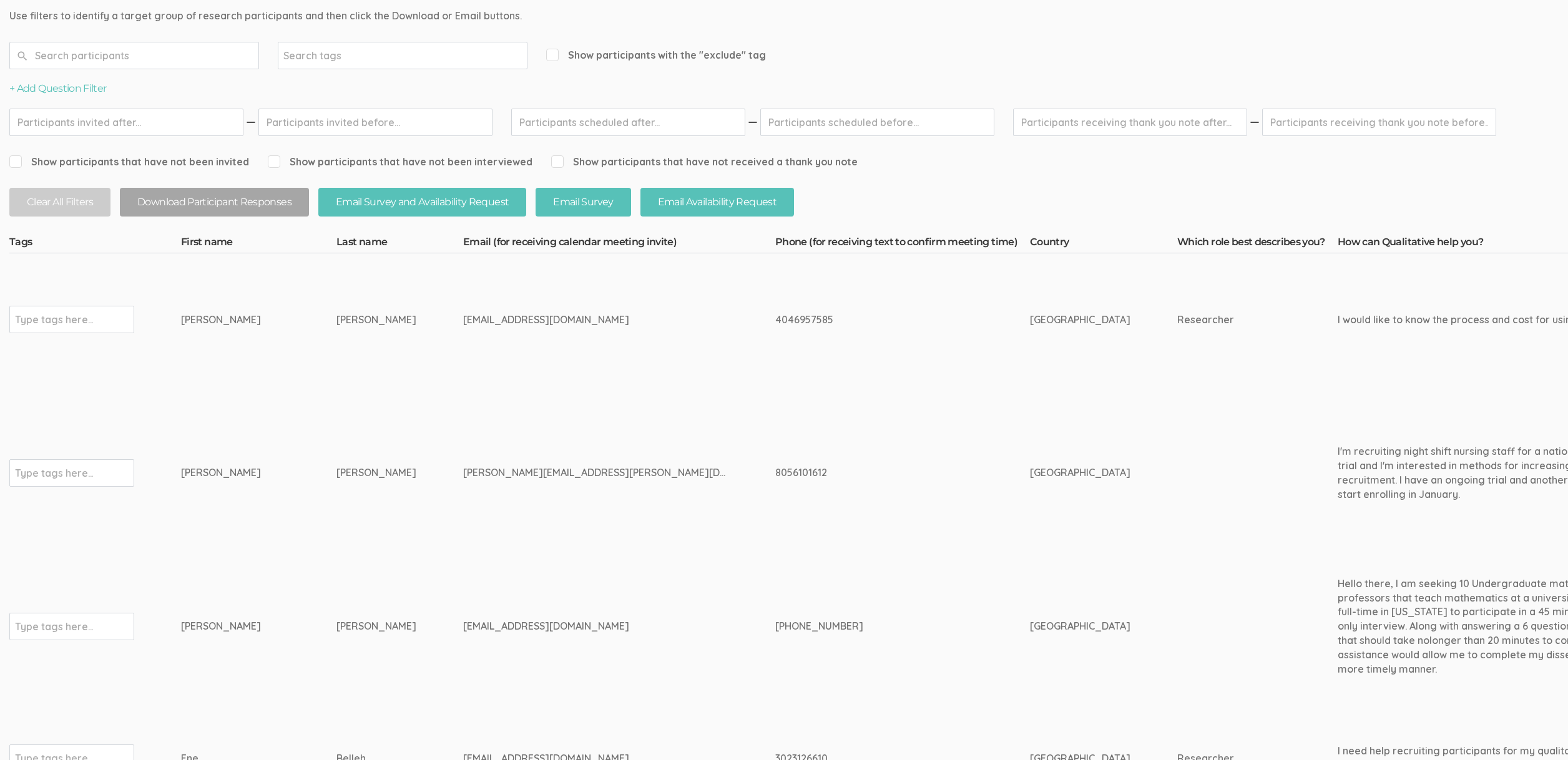
click at [463, 319] on div "jjoiwingfield@gmail.com" at bounding box center [596, 320] width 266 height 14
click at [597, 534] on td "jessee.dietch@oregonstate.edu" at bounding box center [619, 473] width 312 height 174
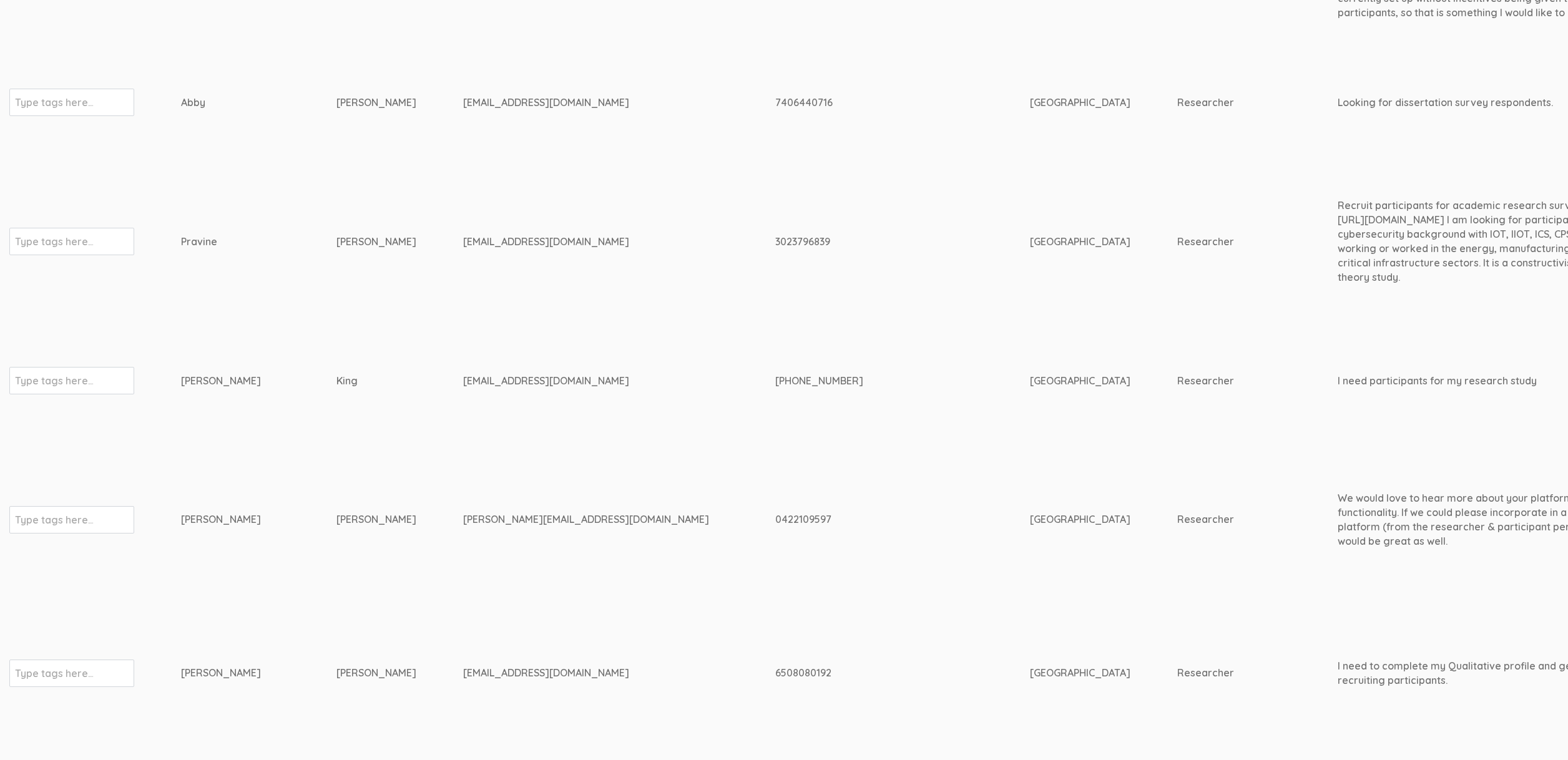
scroll to position [3157, 3801]
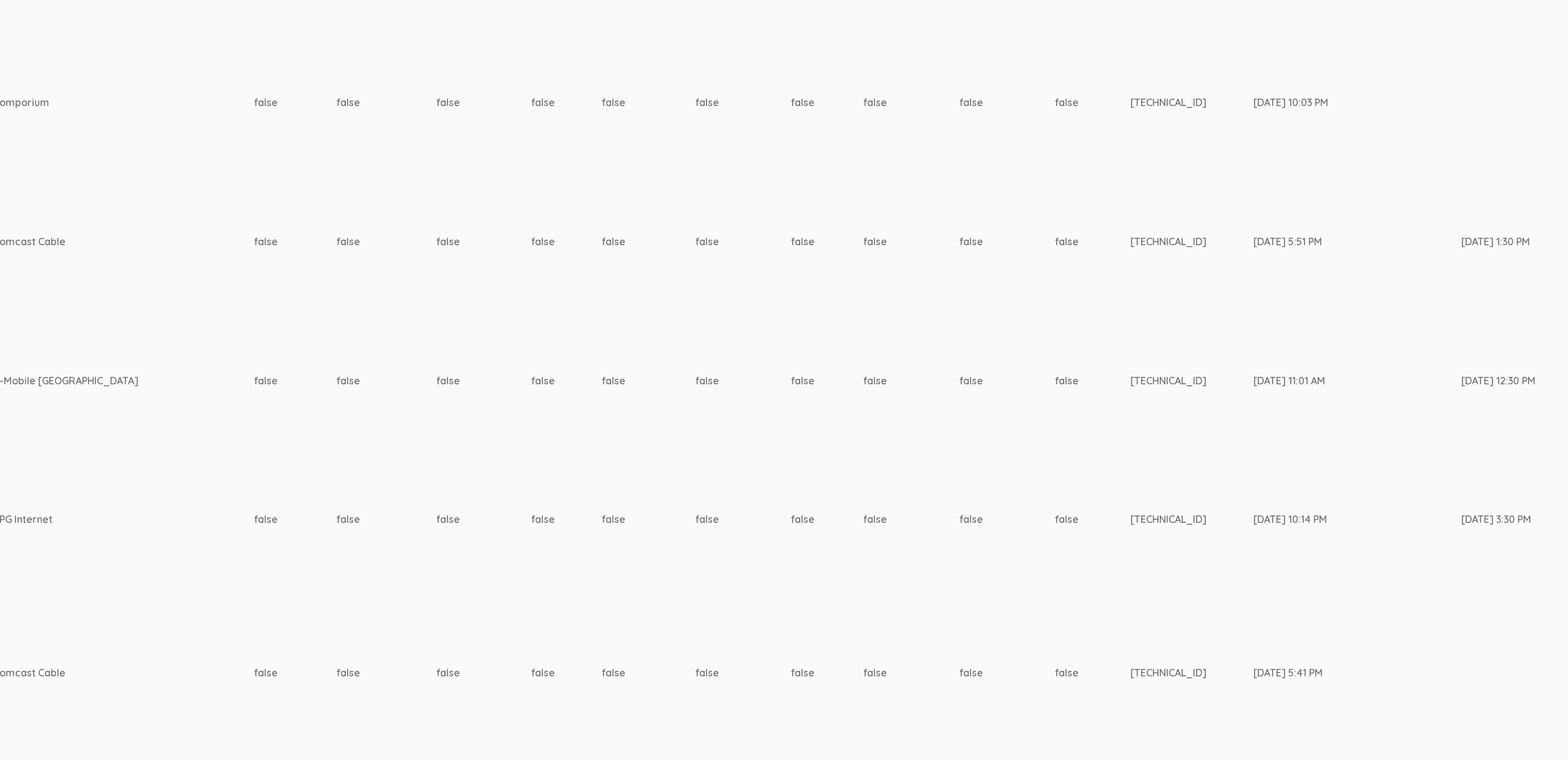
click at [1130, 375] on td "172.59.51.224" at bounding box center [1192, 381] width 123 height 146
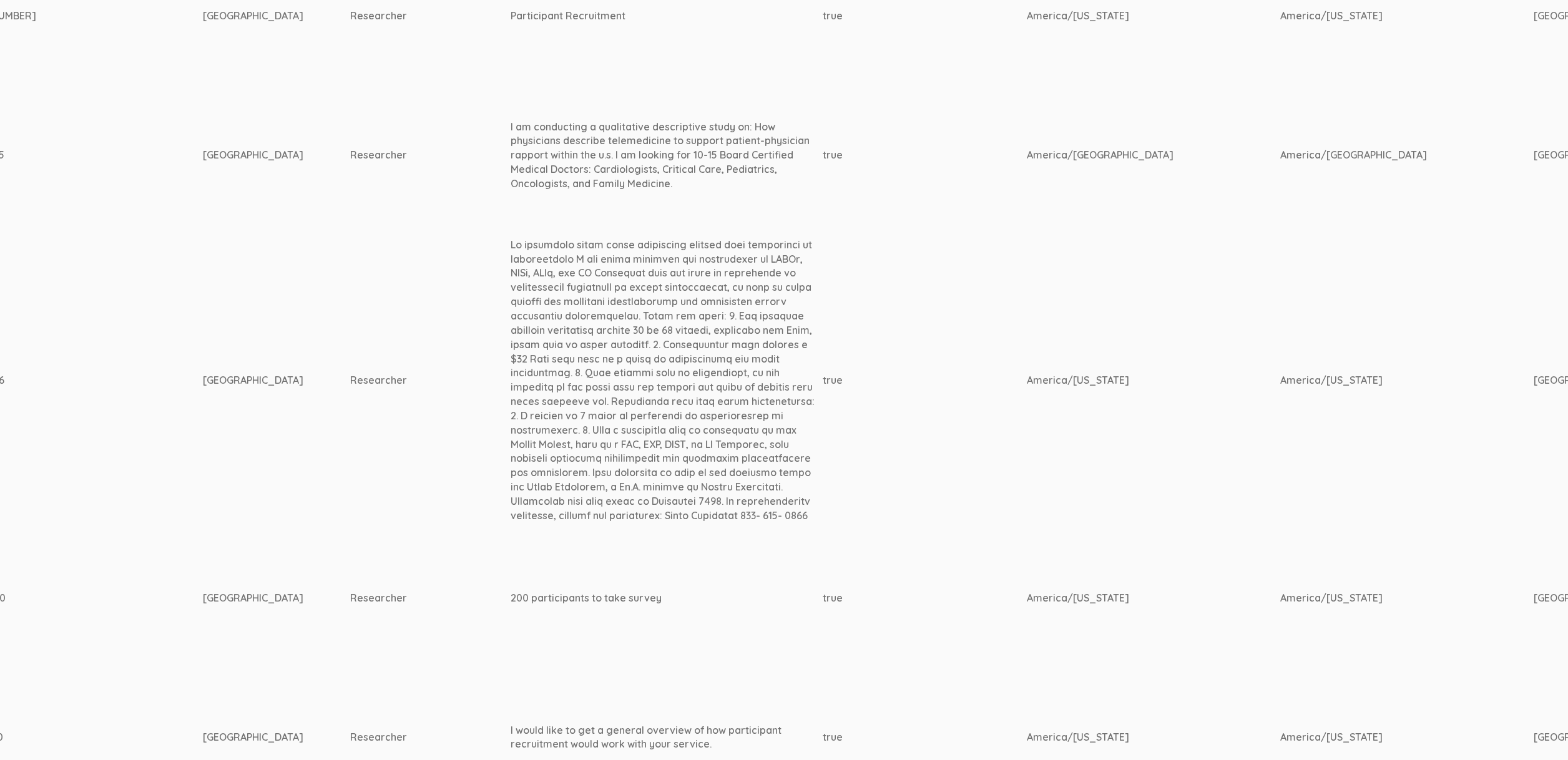
scroll to position [2111, 3801]
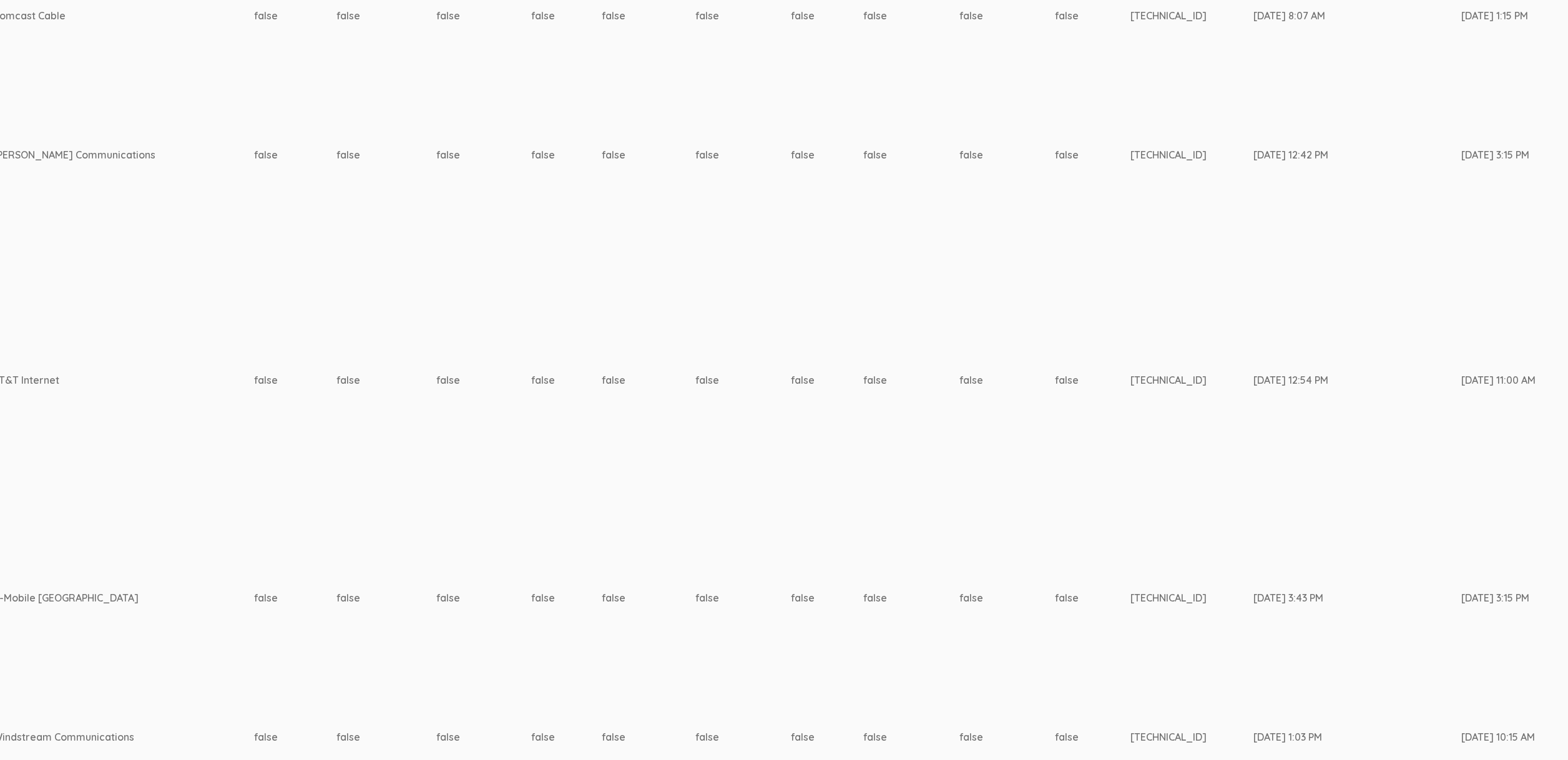
click at [1130, 381] on td "107.222.200.73" at bounding box center [1192, 380] width 123 height 304
click at [1130, 380] on td "107.222.200.73" at bounding box center [1192, 380] width 123 height 304
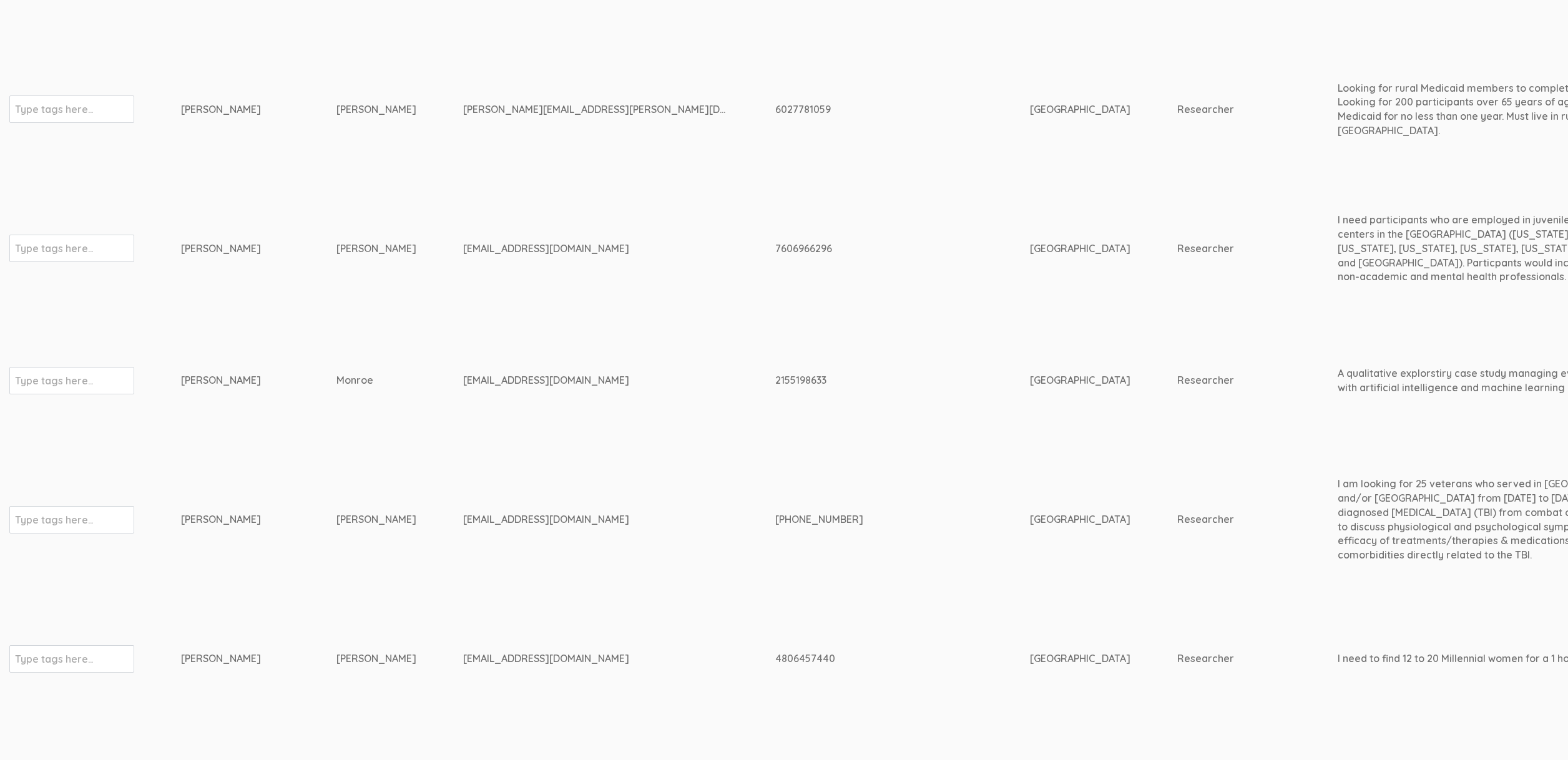
scroll to position [1204, 3801]
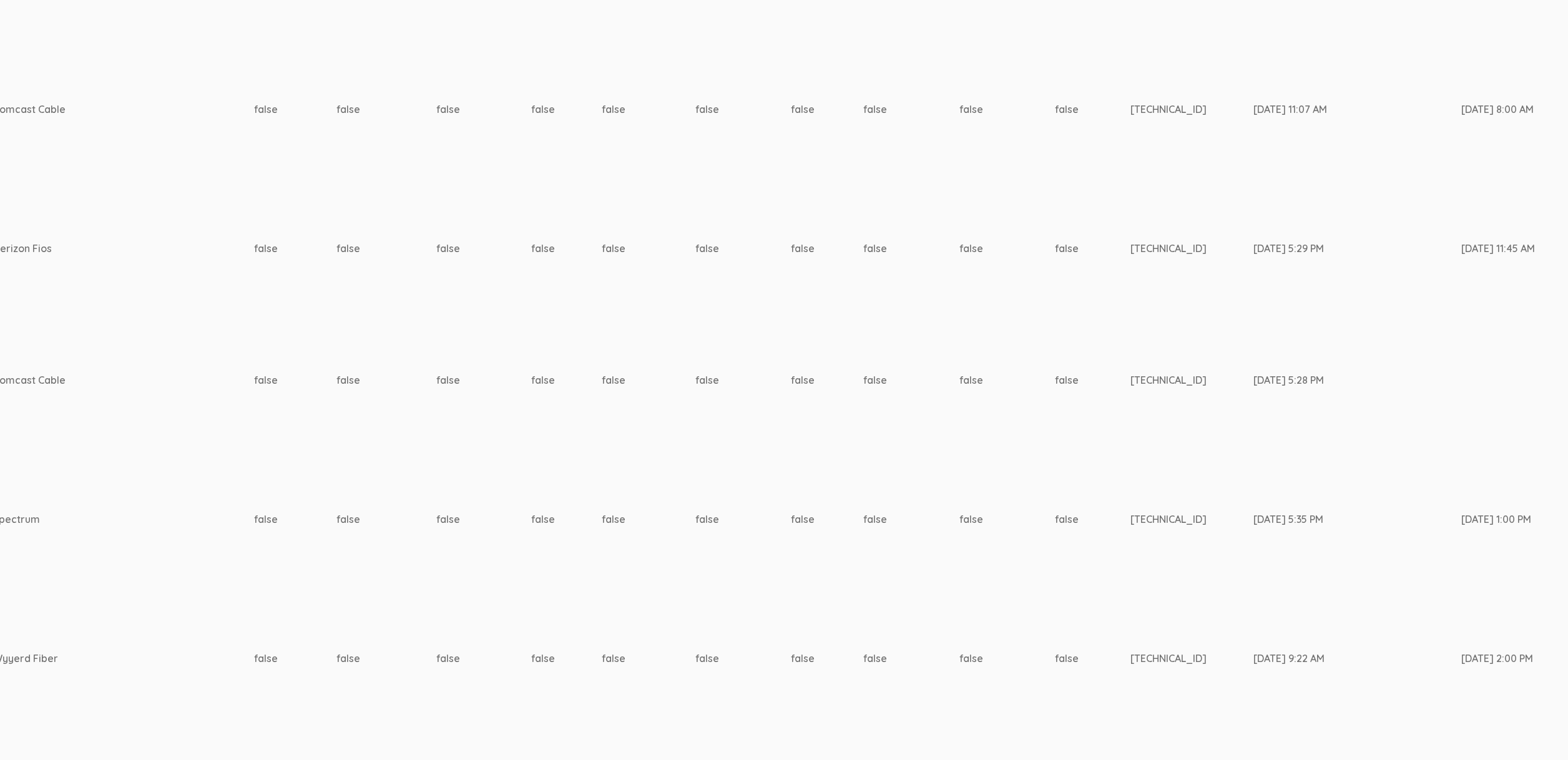
click at [1130, 381] on td "73.188.36.197" at bounding box center [1192, 380] width 123 height 132
click at [602, 395] on td "false" at bounding box center [648, 380] width 94 height 132
drag, startPoint x: 857, startPoint y: 257, endPoint x: 853, endPoint y: 247, distance: 10.8
click at [1130, 256] on td "71.191.158.99" at bounding box center [1192, 248] width 123 height 132
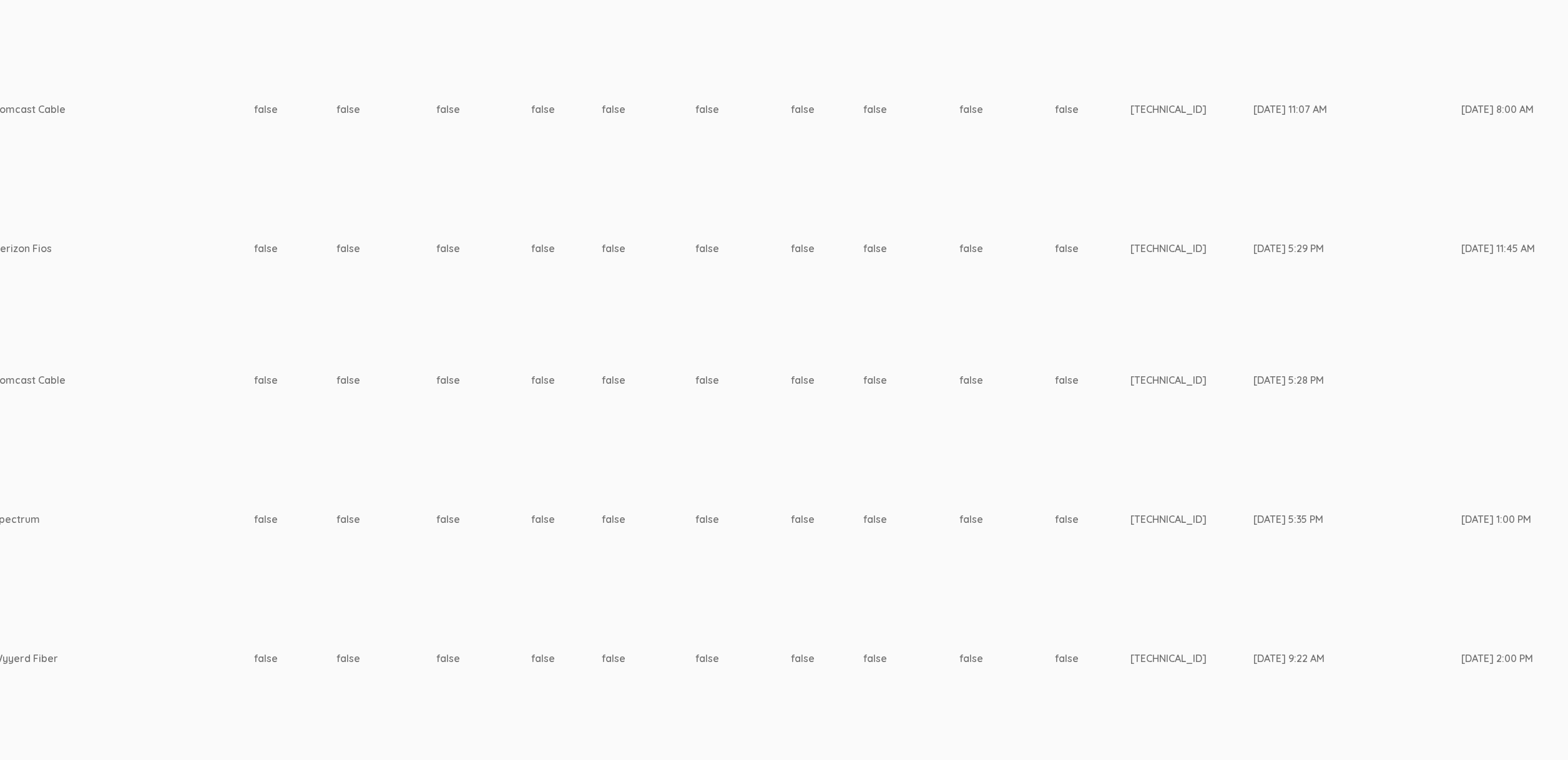
click at [1130, 111] on td "24.11.197.131" at bounding box center [1192, 109] width 123 height 146
click at [1130, 112] on td "24.11.197.131" at bounding box center [1192, 109] width 123 height 146
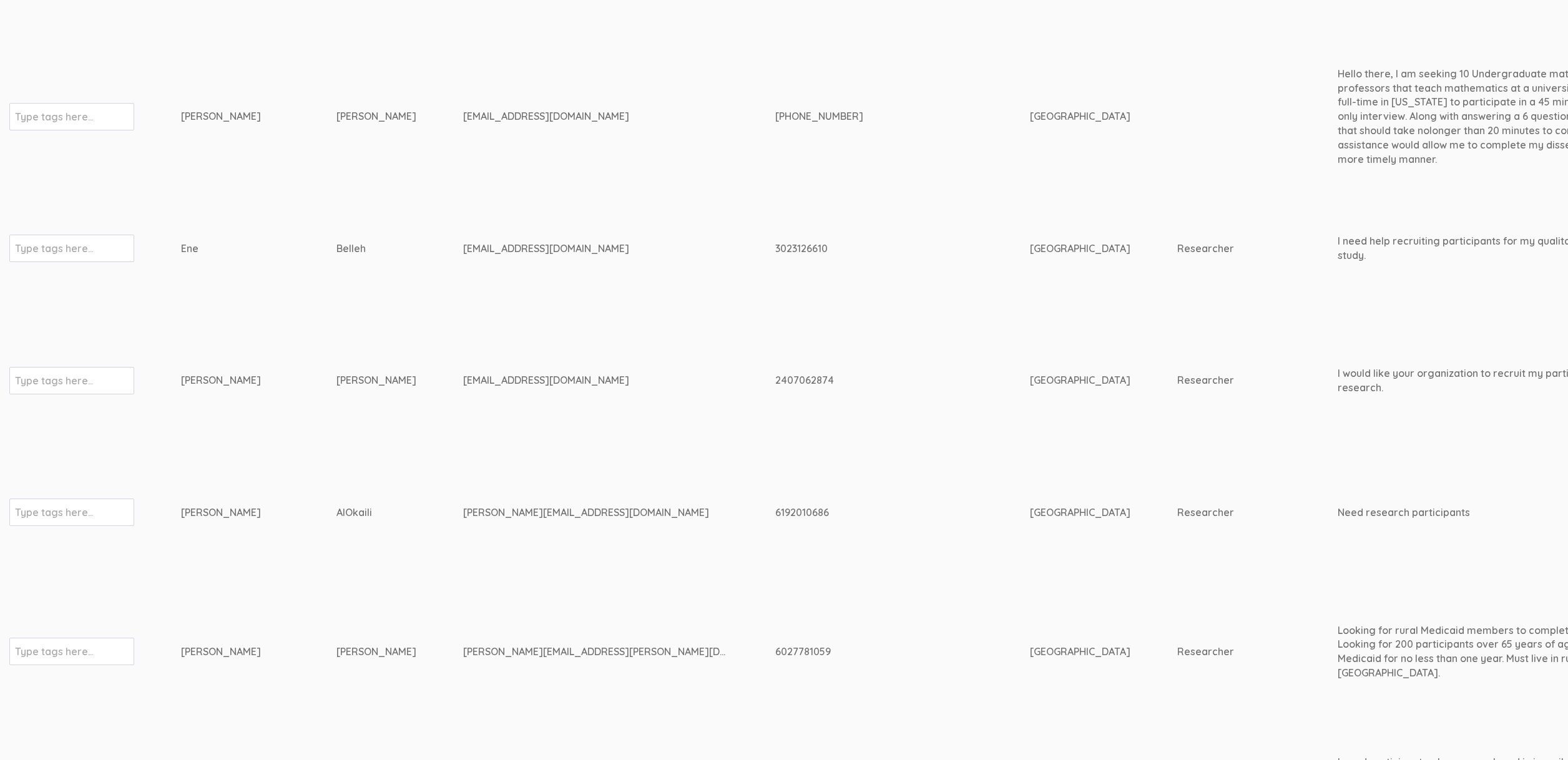
scroll to position [663, 3801]
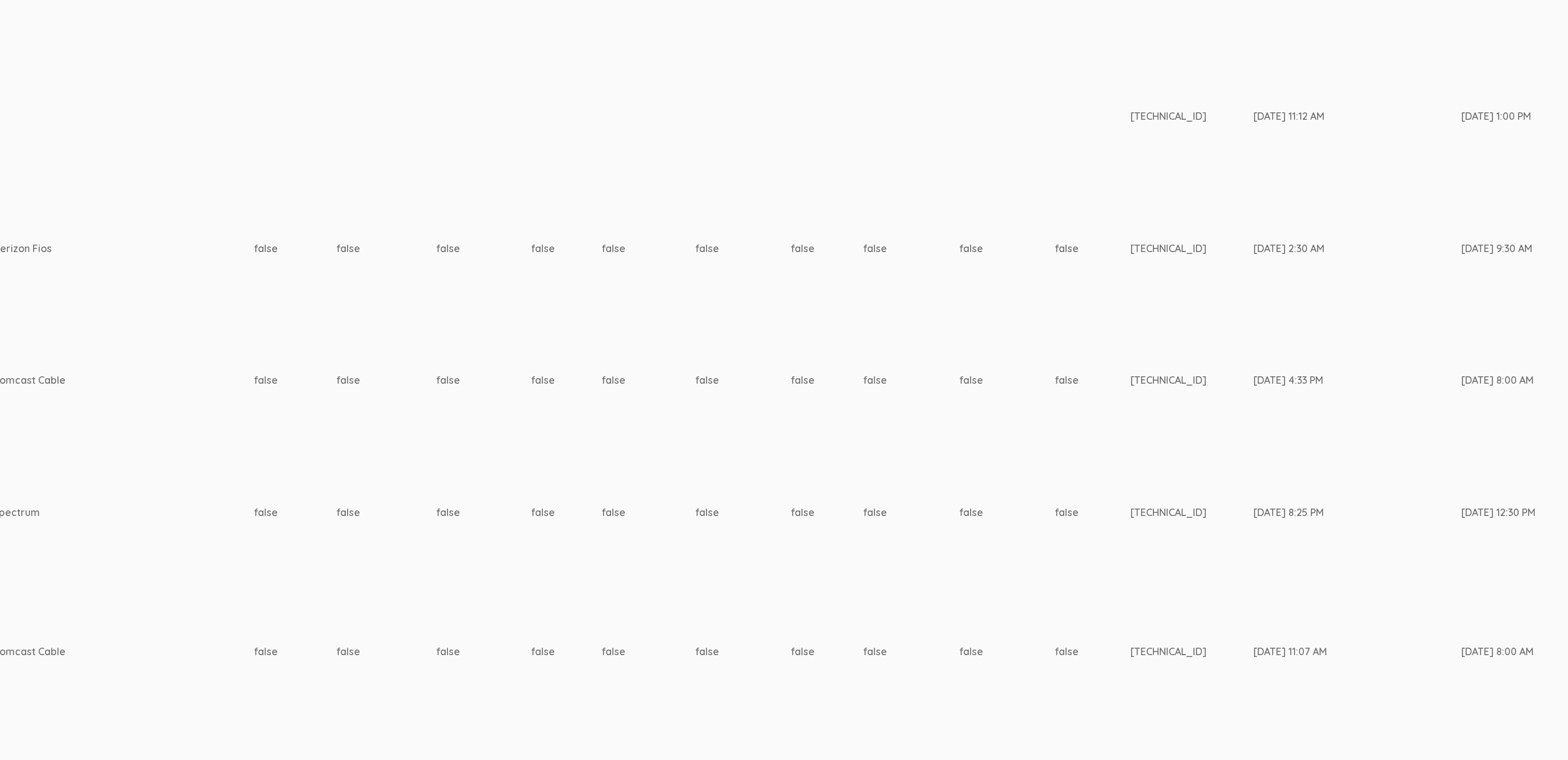
click at [1130, 300] on td "100.11.187.163" at bounding box center [1192, 248] width 123 height 132
click at [1130, 372] on td "69.143.114.232" at bounding box center [1192, 380] width 123 height 132
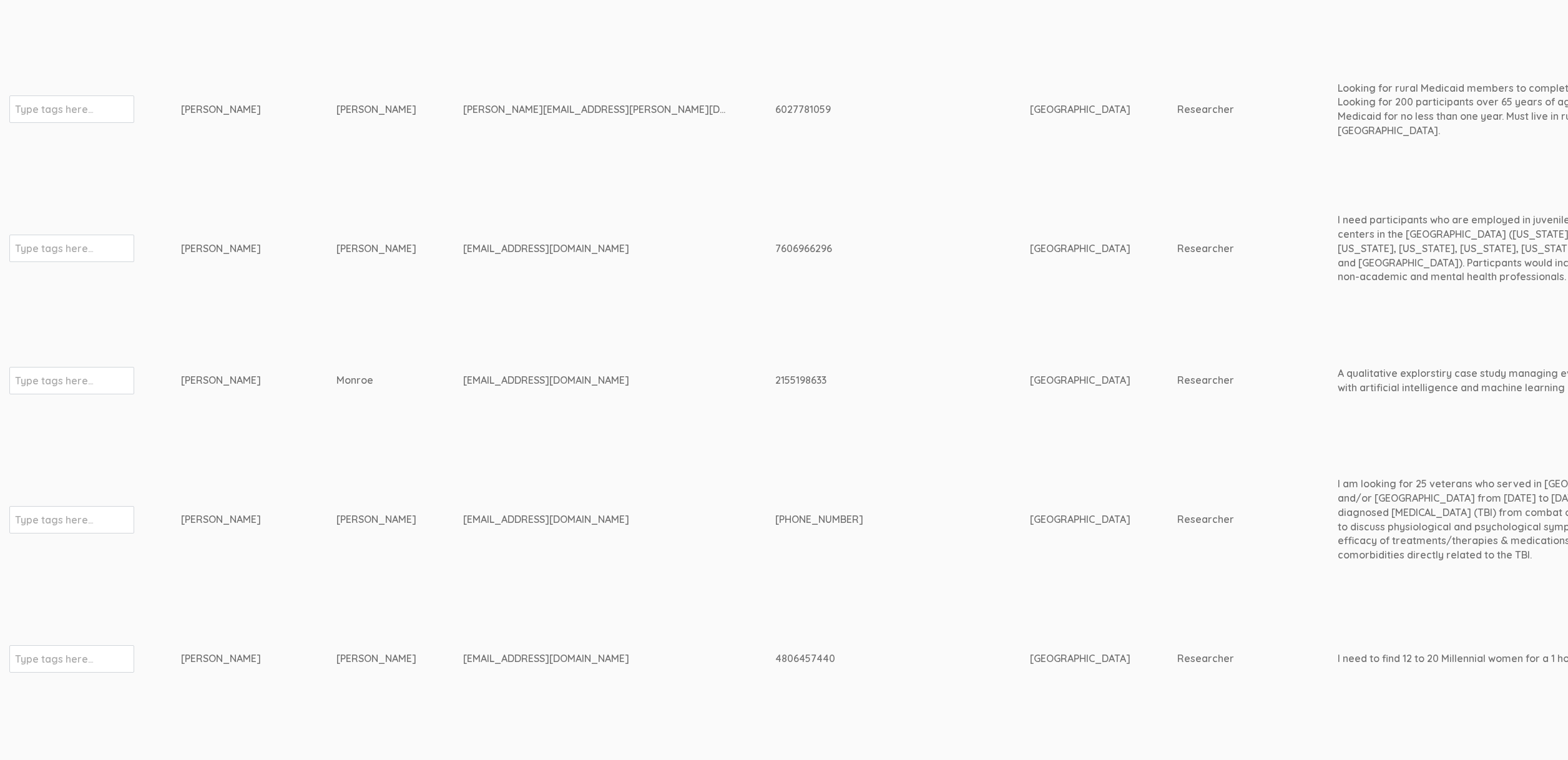
scroll to position [1204, 3801]
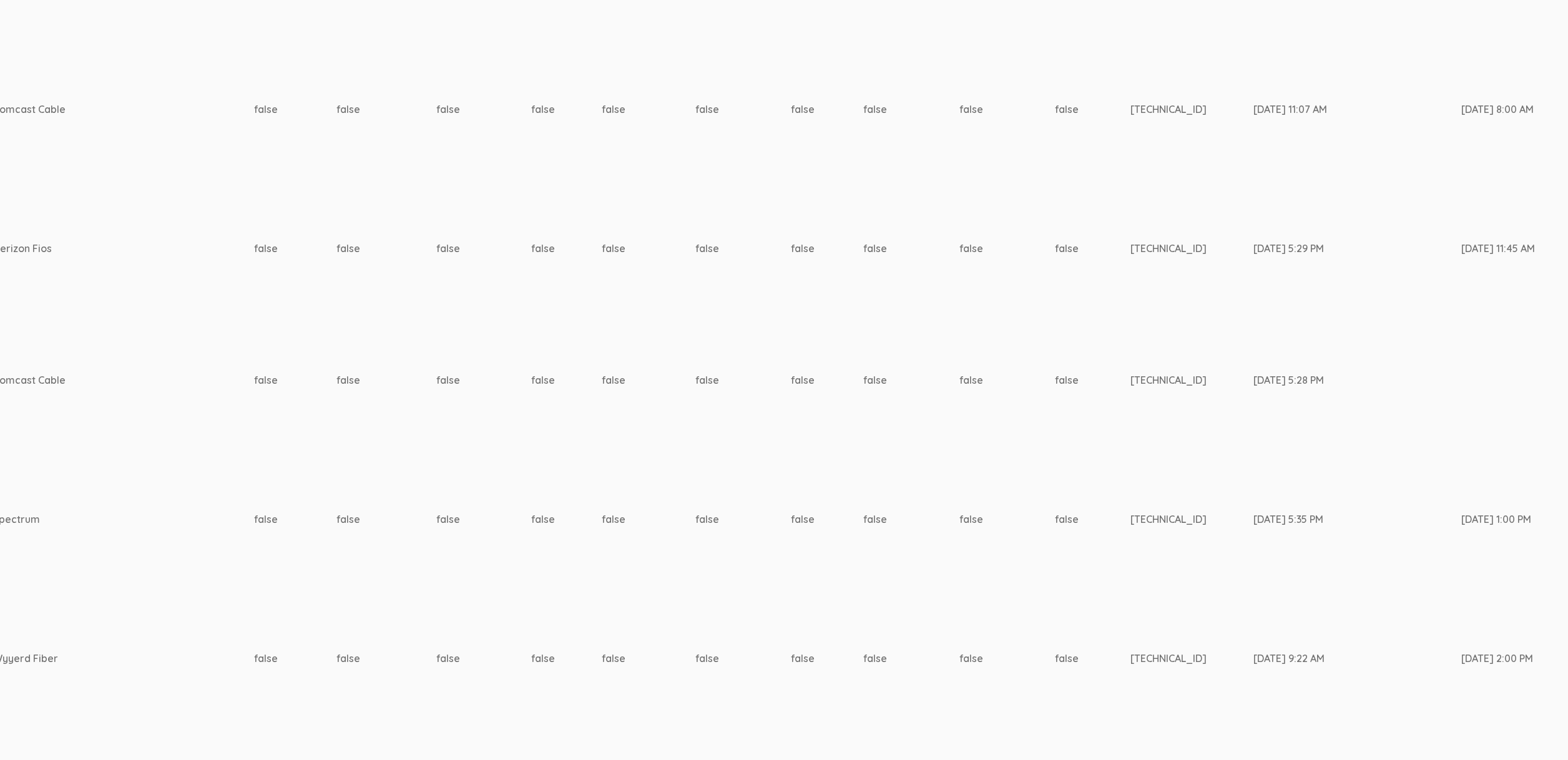
click at [1130, 382] on td "73.188.36.197" at bounding box center [1192, 380] width 123 height 132
click at [695, 239] on td "false" at bounding box center [742, 248] width 95 height 132
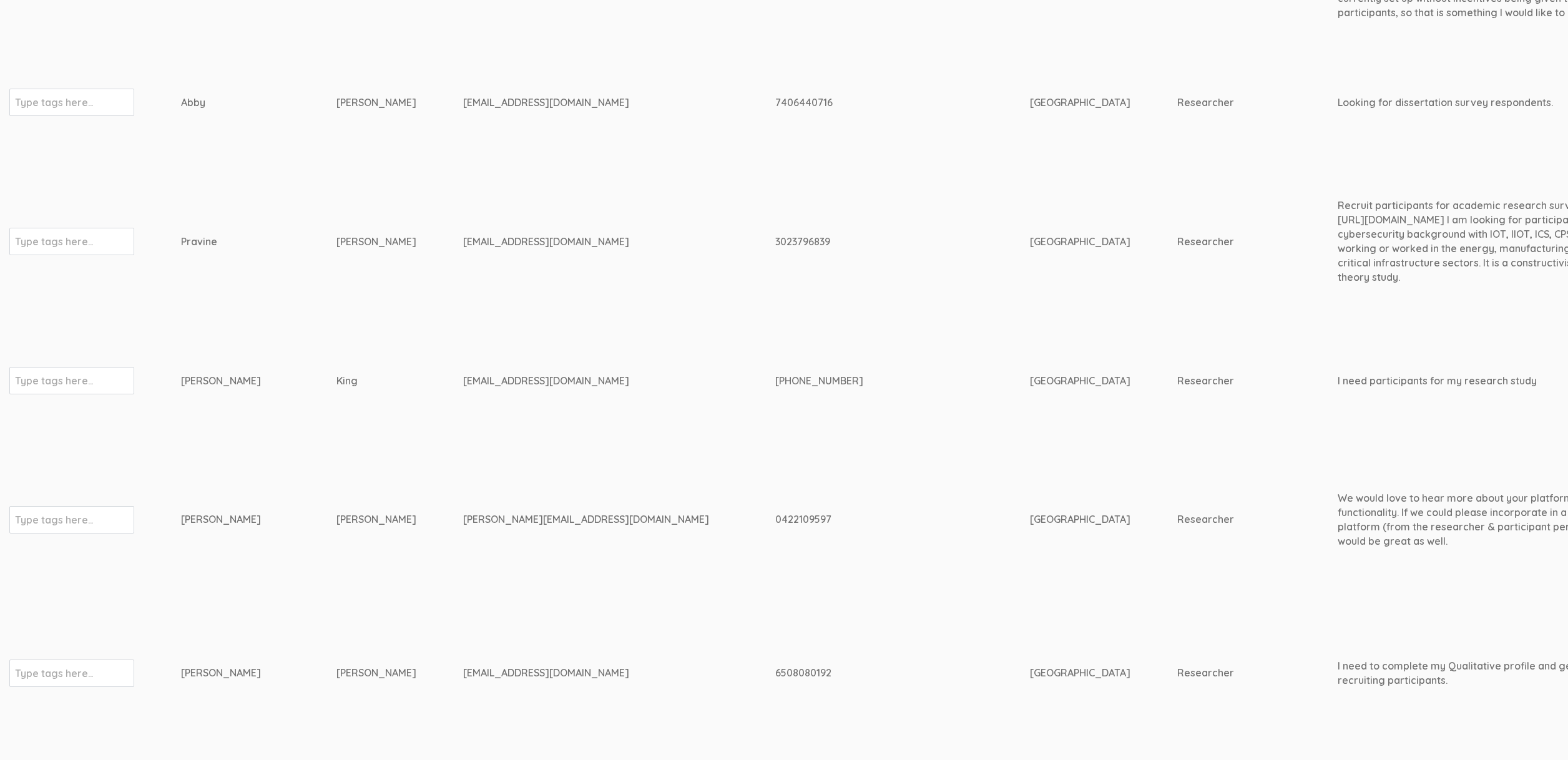
scroll to position [3157, 3801]
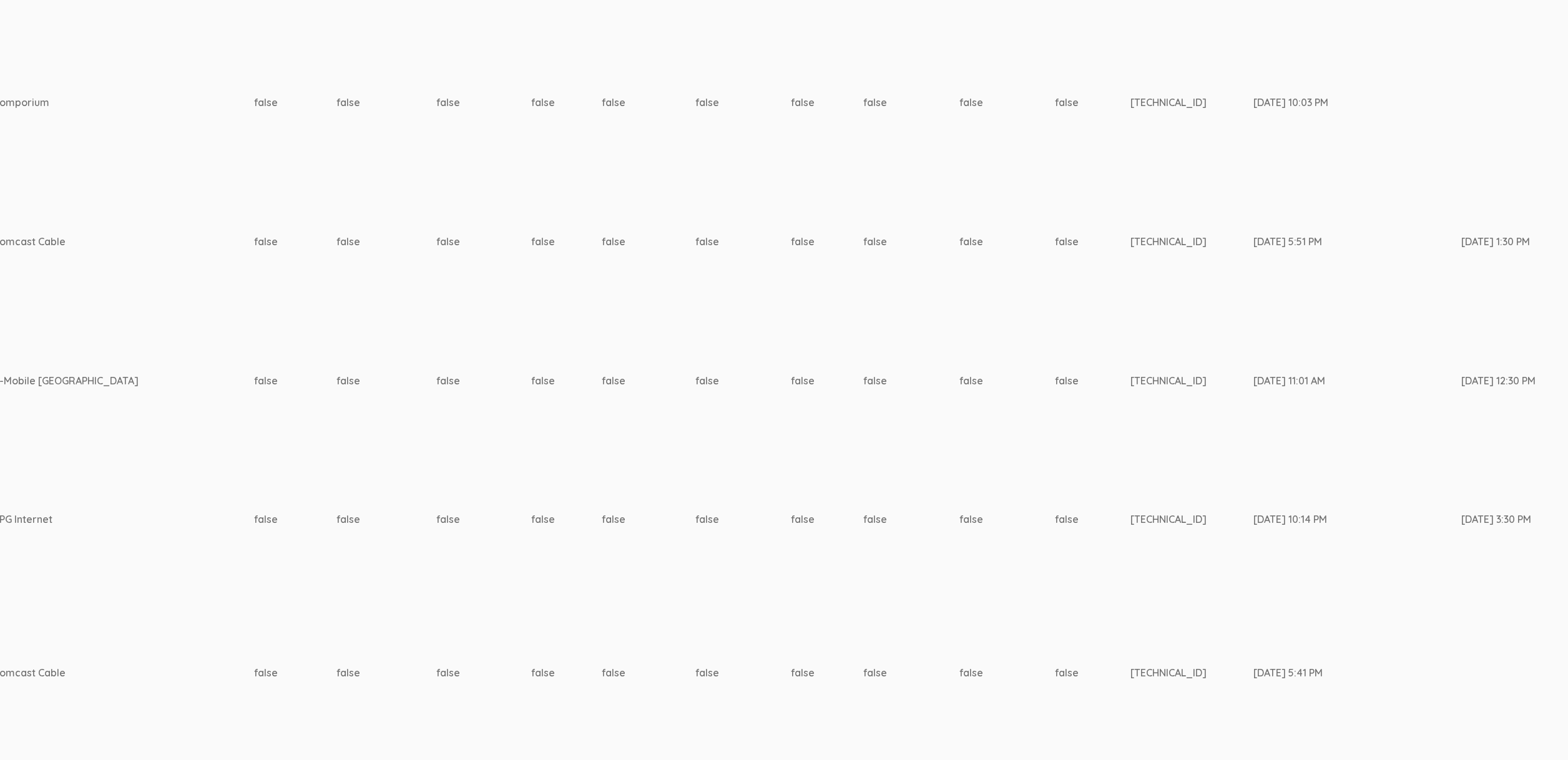
click at [1130, 375] on td "172.59.51.224" at bounding box center [1192, 381] width 123 height 146
click at [695, 276] on td "false" at bounding box center [742, 241] width 95 height 132
click at [695, 343] on td "false" at bounding box center [742, 381] width 95 height 146
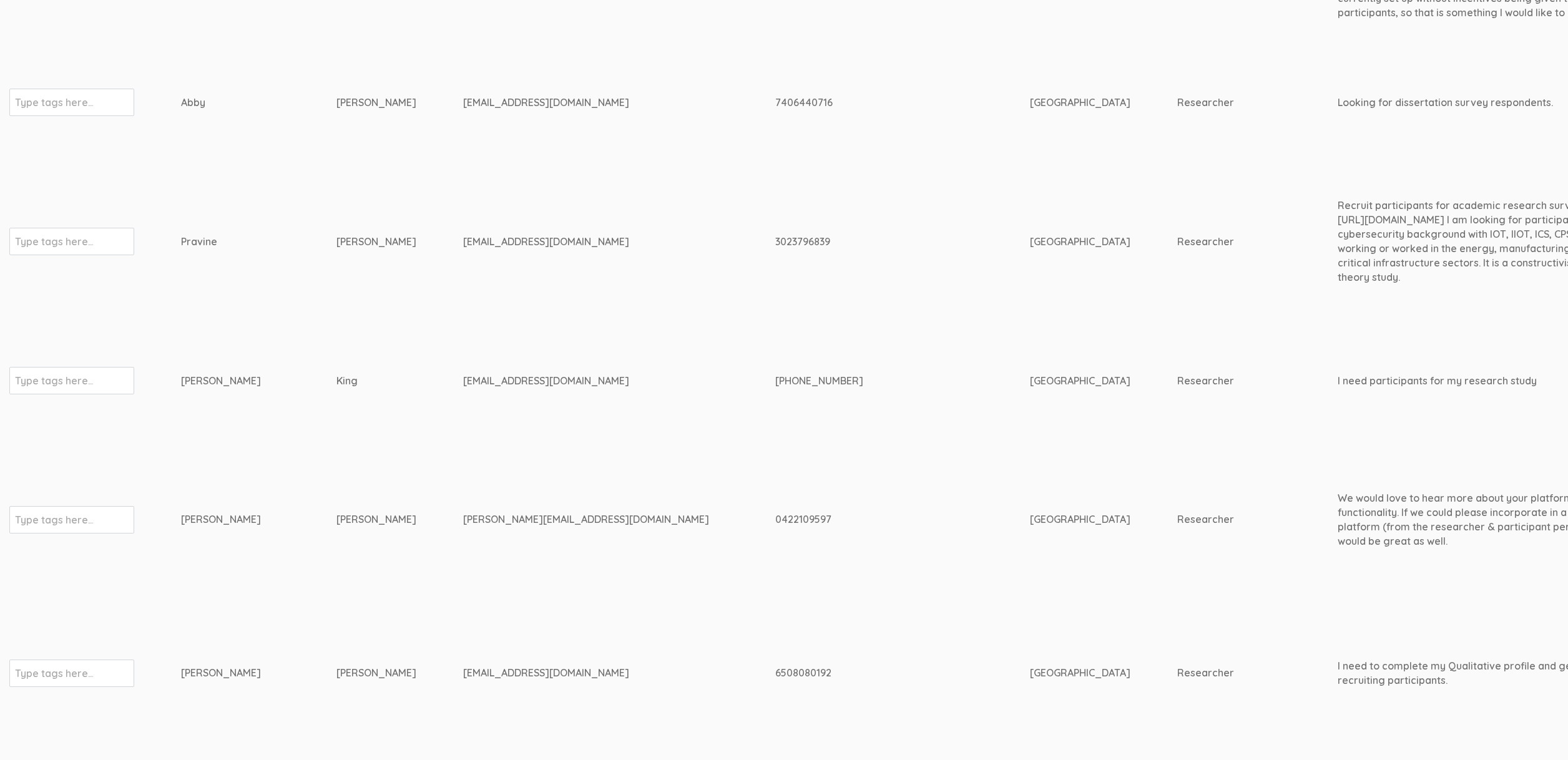
click at [775, 244] on div "3023796839" at bounding box center [879, 242] width 208 height 14
click at [463, 183] on td "pviswakumar@captechu.edu" at bounding box center [619, 241] width 312 height 132
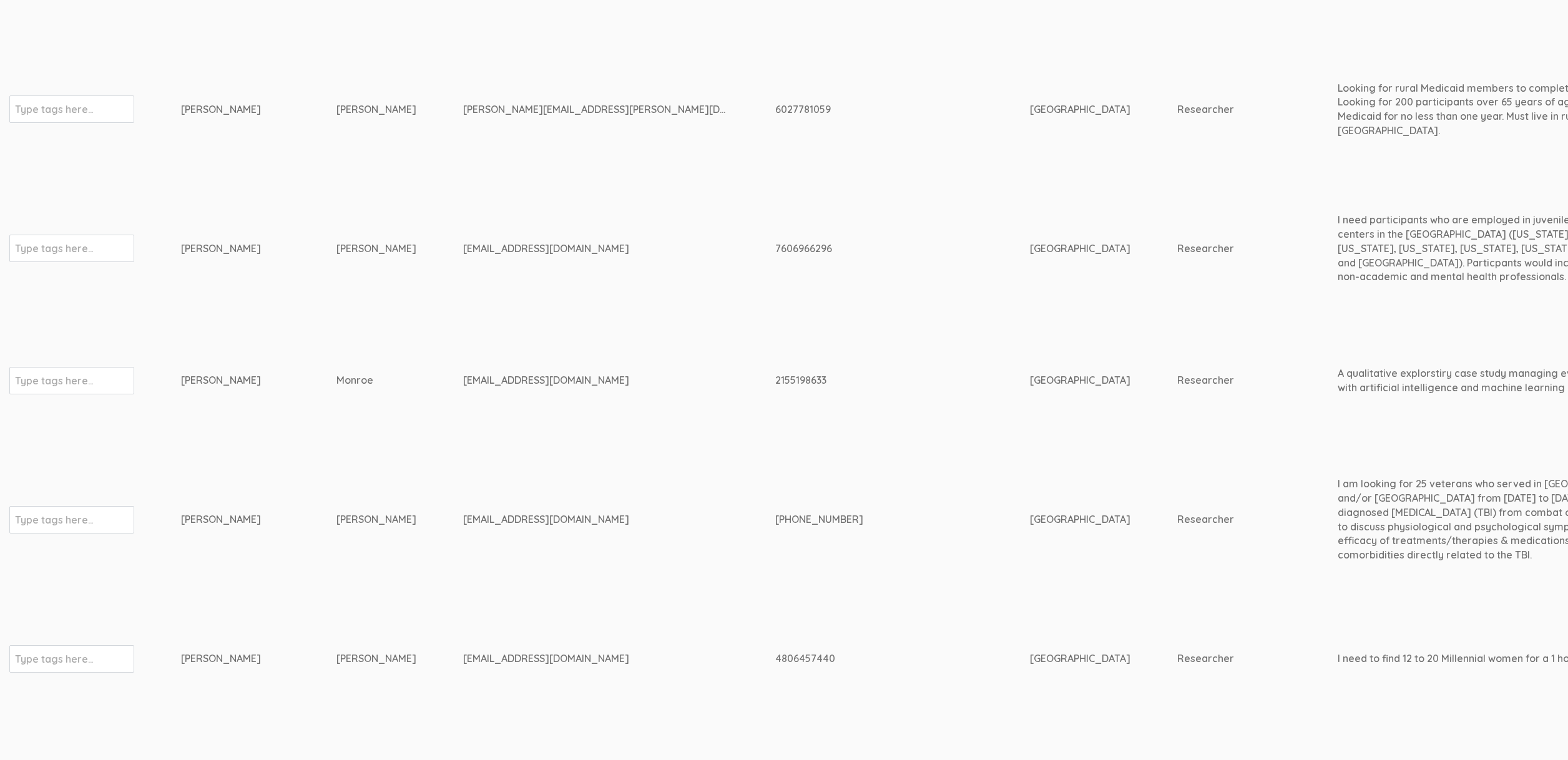
click at [780, 376] on div "2155198633" at bounding box center [879, 380] width 208 height 14
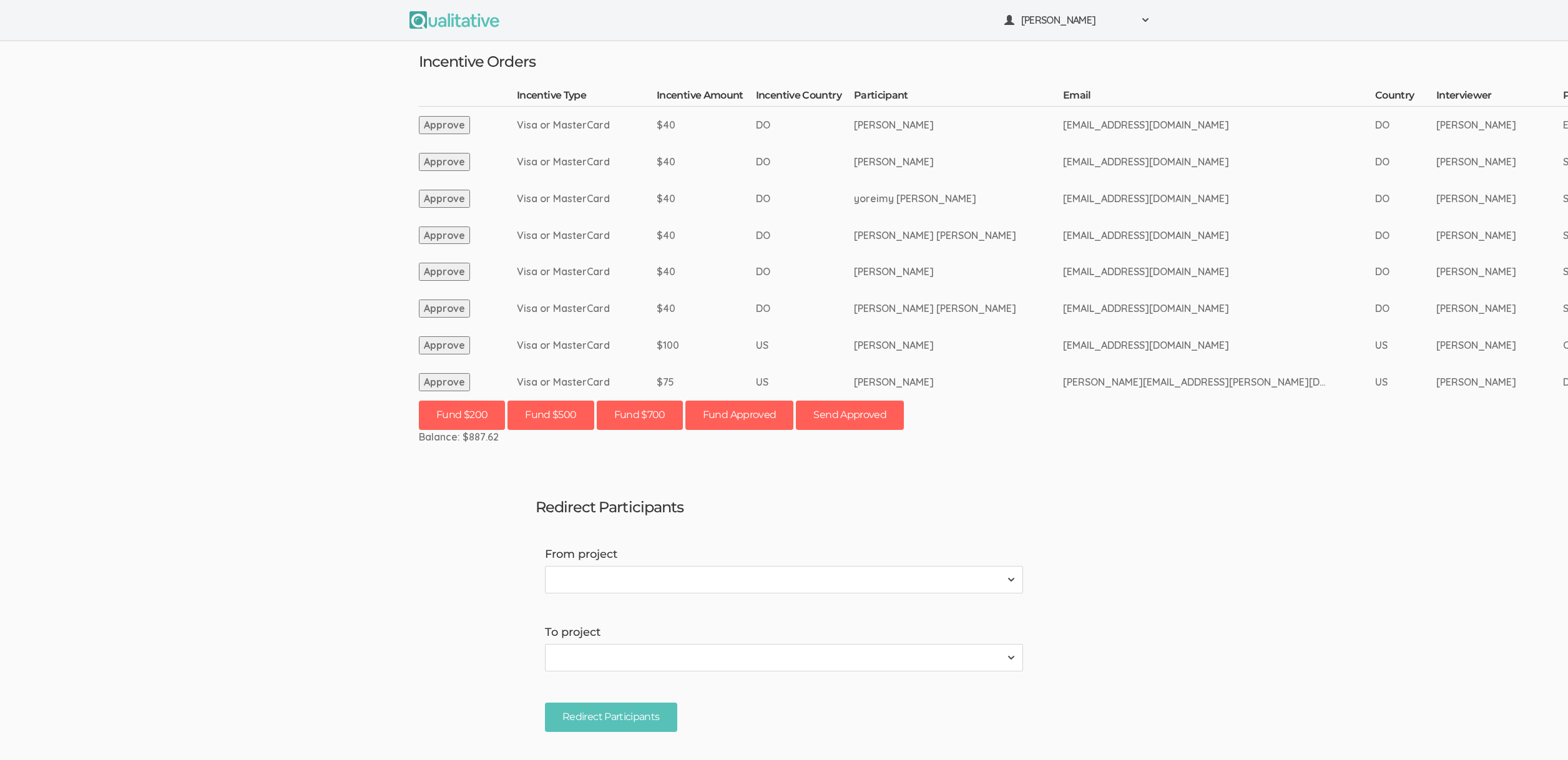
click at [898, 215] on td "yoreimy [PERSON_NAME]" at bounding box center [958, 198] width 209 height 37
